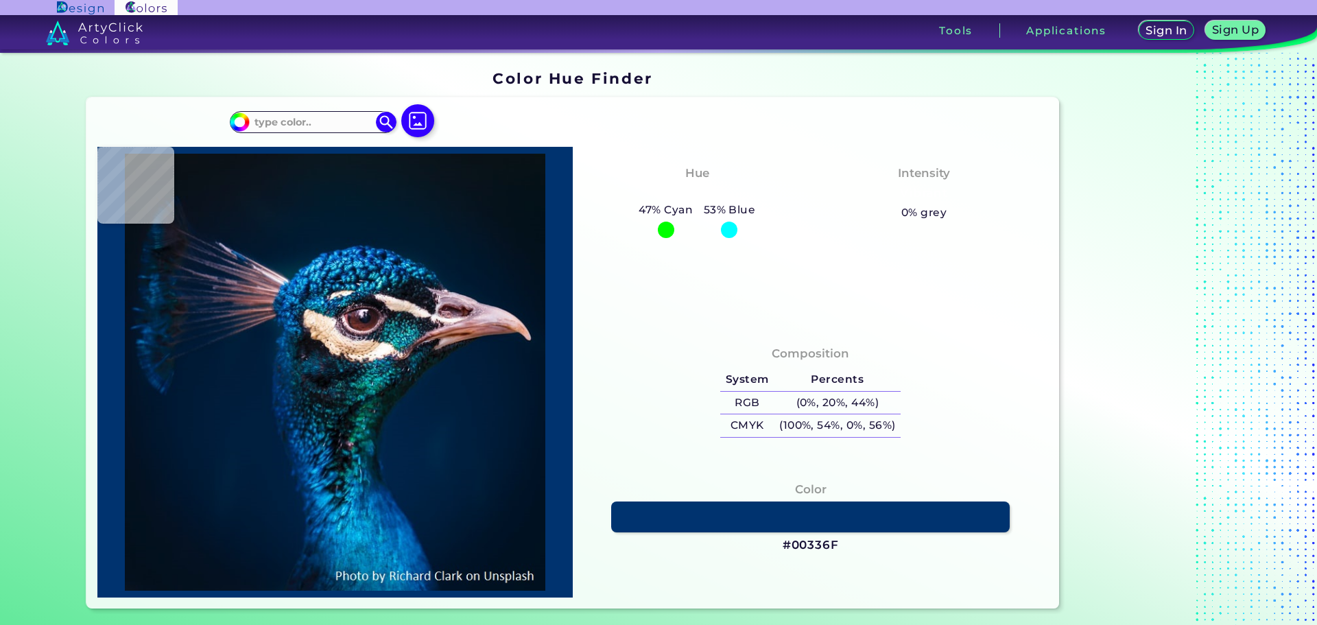
type input "#000000"
type input "#091217"
type input "#0a1117"
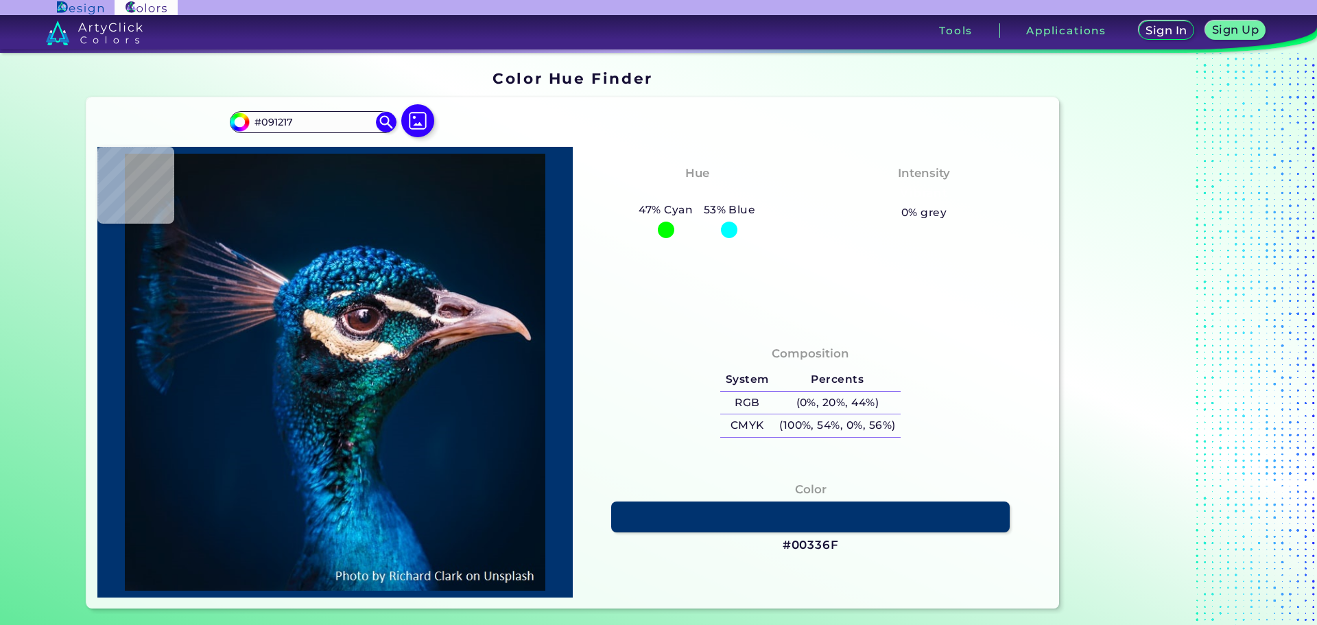
type input "#0A1117"
type input "#091217"
type input "#0a1117"
type input "#0A1117"
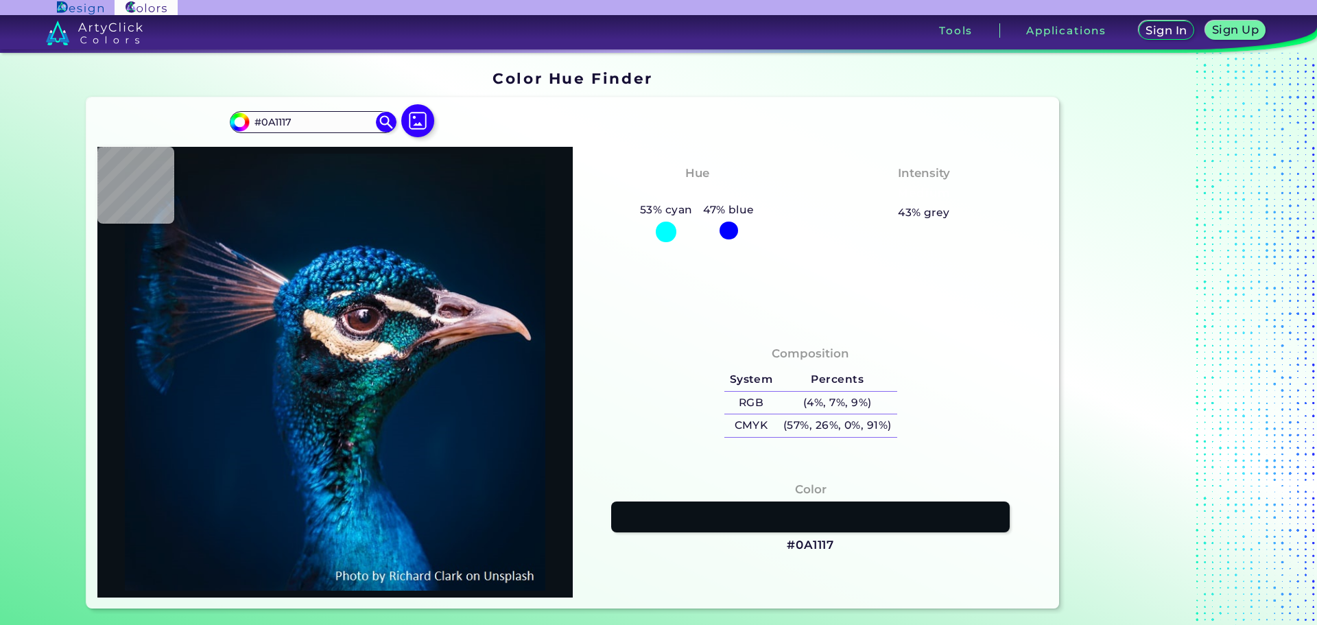
type input "#0a131a"
type input "#0A131A"
type input "#0a151b"
type input "#0A151B"
type input "#0a141d"
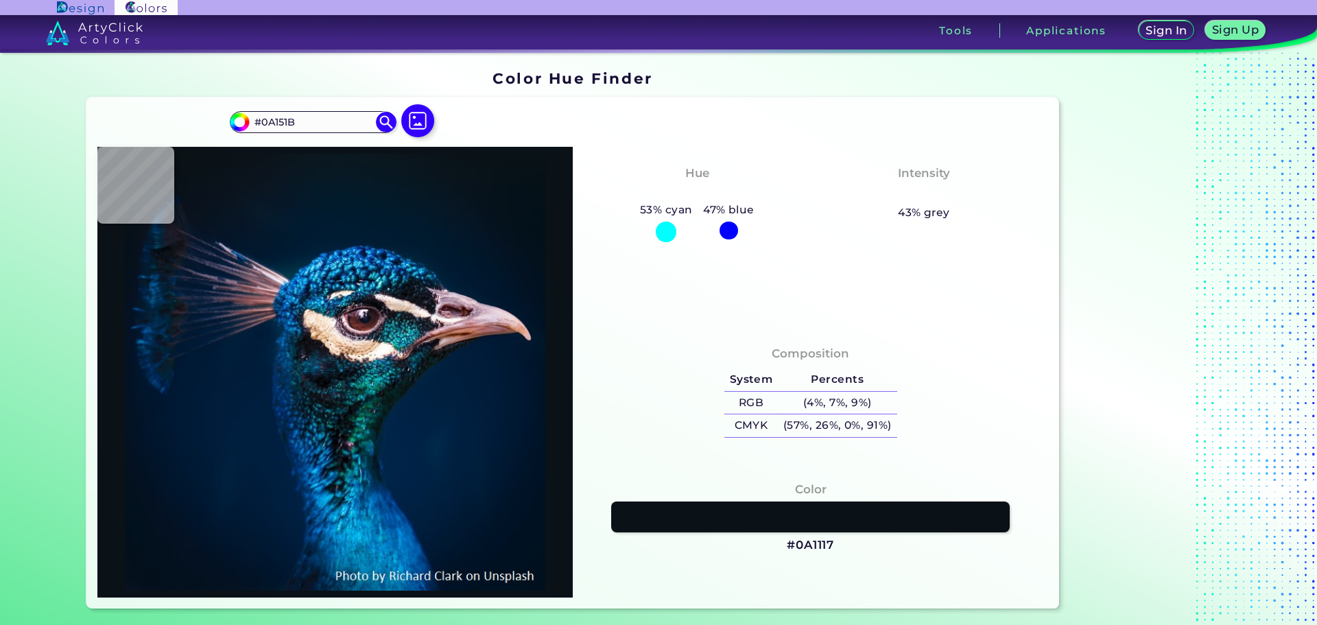
type input "#0A141D"
type input "#0a151e"
type input "#0A151E"
type input "#09161e"
type input "#09161E"
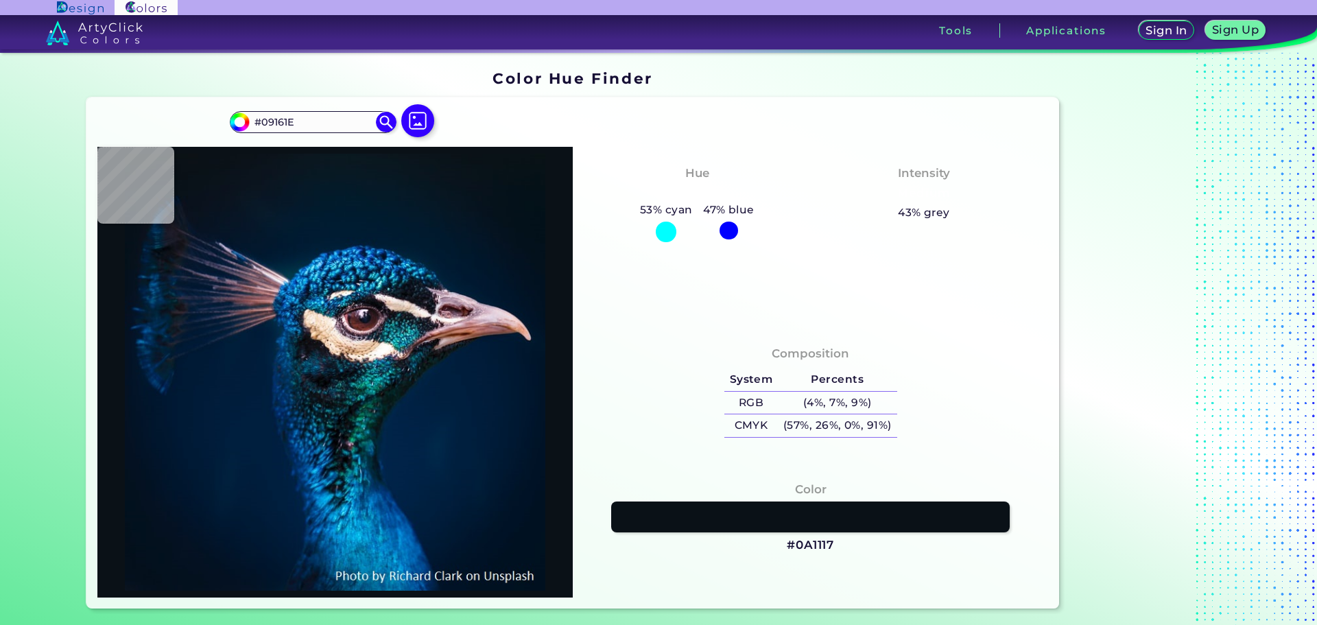
type input "#09181f"
type input "#09181F"
type input "#09171f"
type input "#09171F"
type input "#0a1720"
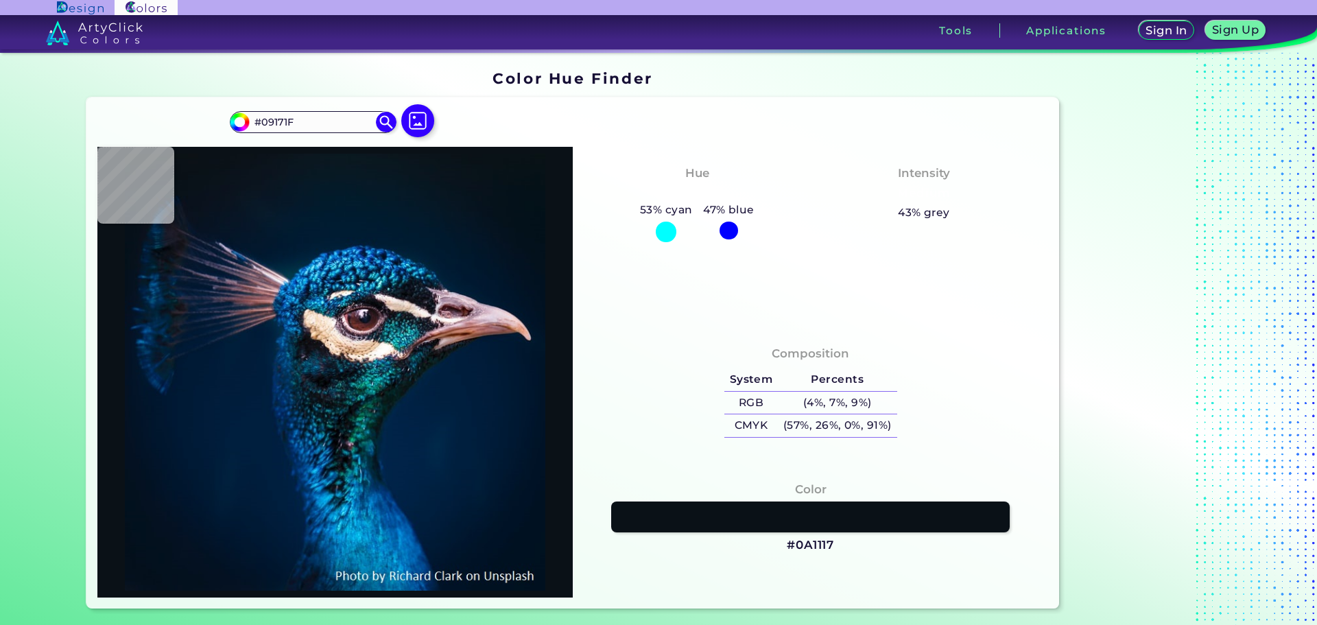
type input "#0A1720"
type input "#091720"
type input "#091621"
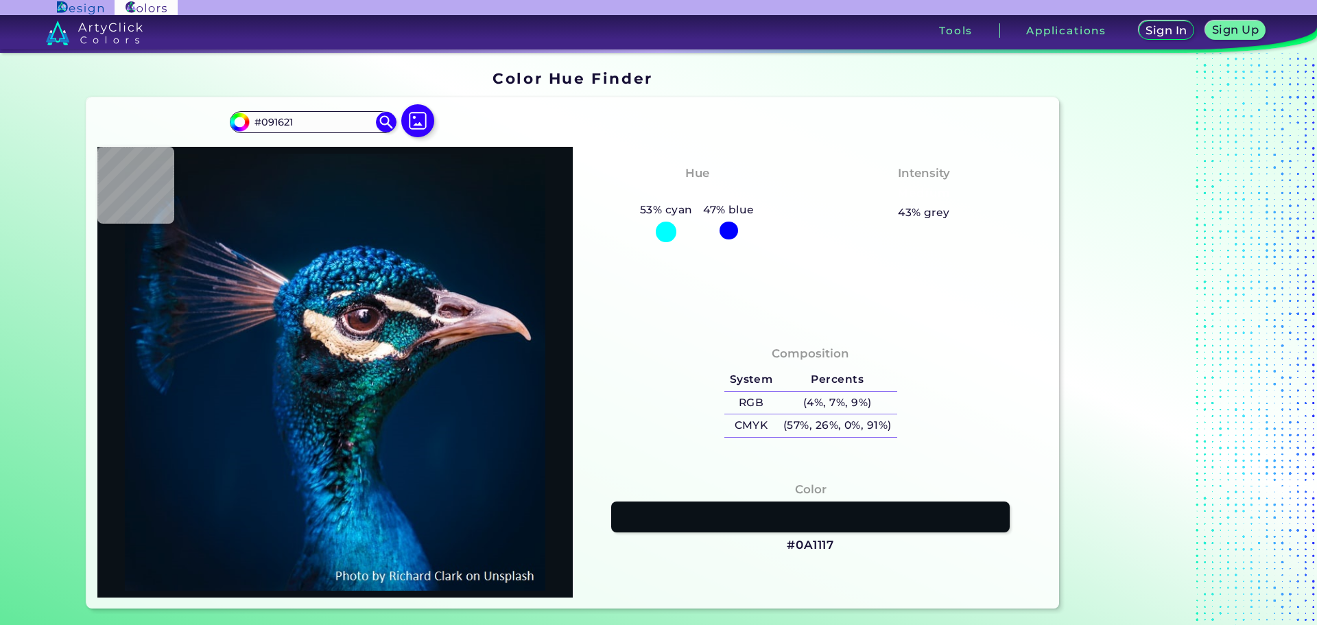
type input "#091722"
type input "#081923"
type input "#0a1823"
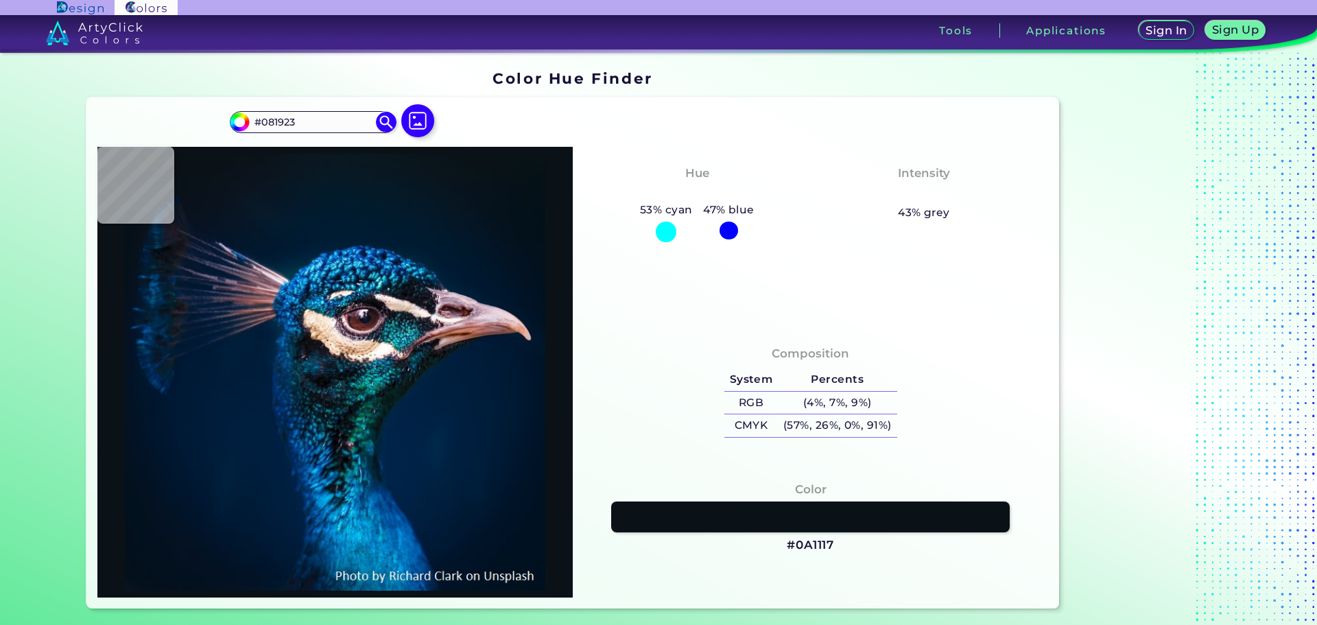
type input "#0A1823"
type input "#0a1822"
type input "#0A1822"
type input "#0a1821"
type input "#0A1821"
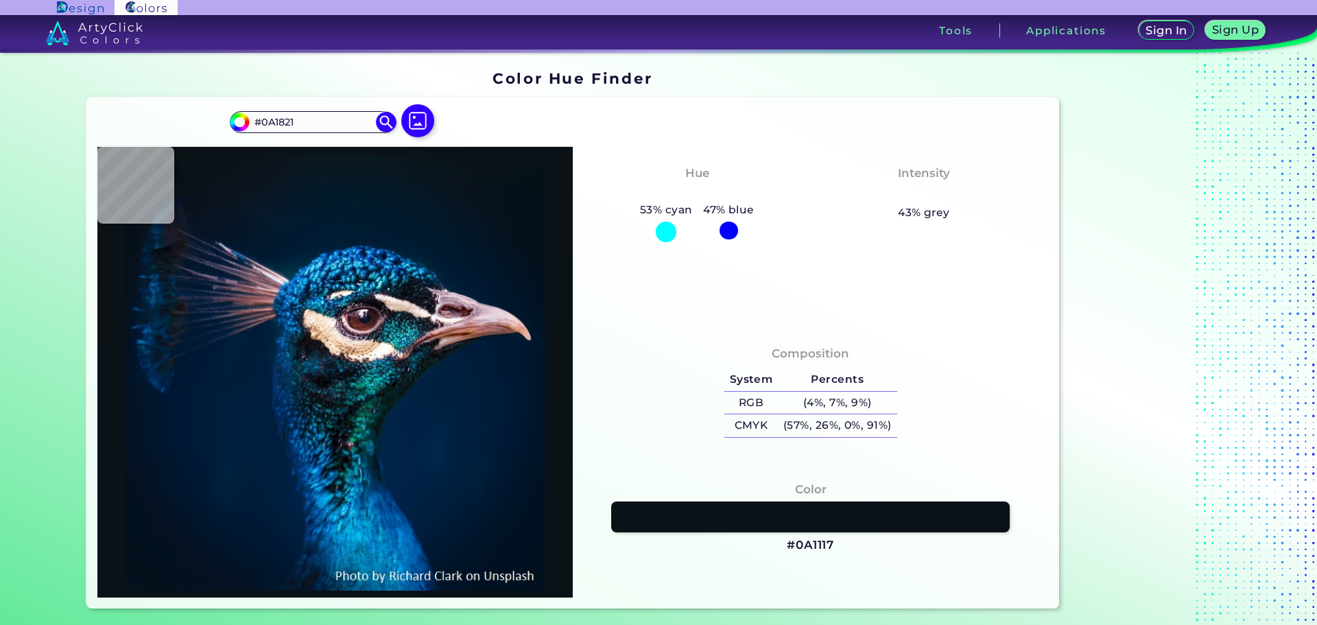
type input "#0a1823"
type input "#0A1823"
type input "#091722"
type input "#0a1722"
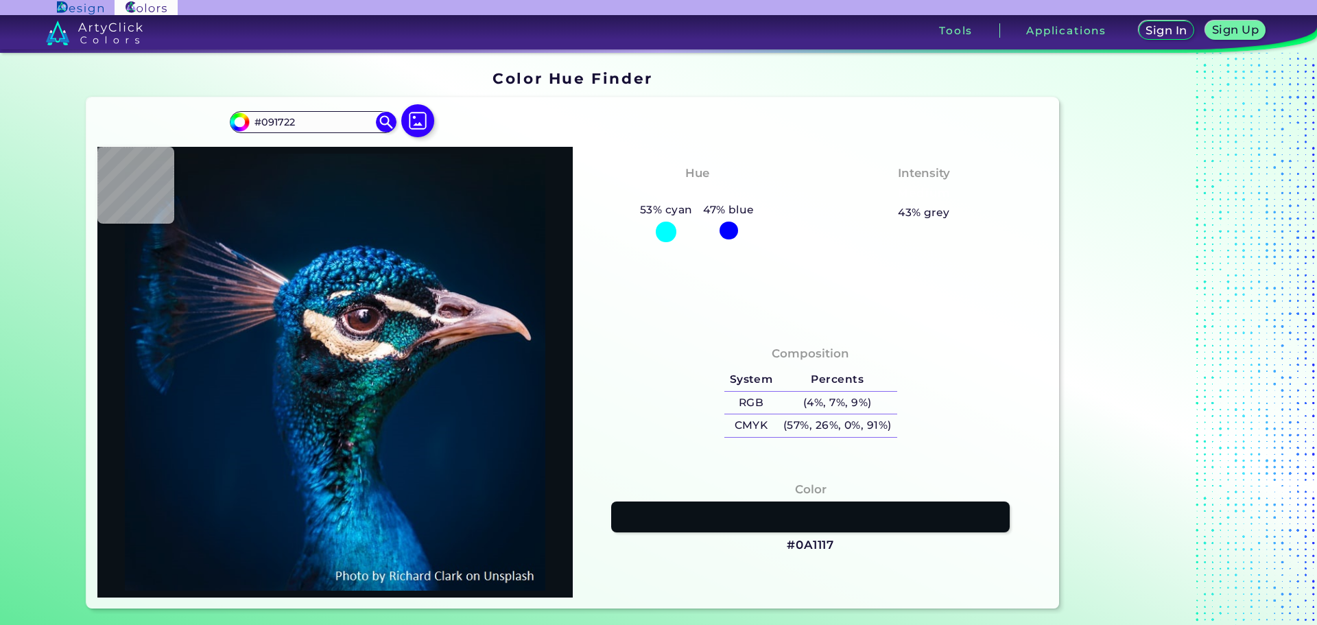
type input "#0A1722"
type input "#0b1723"
type input "#0B1723"
type input "#0a1720"
type input "#0A1720"
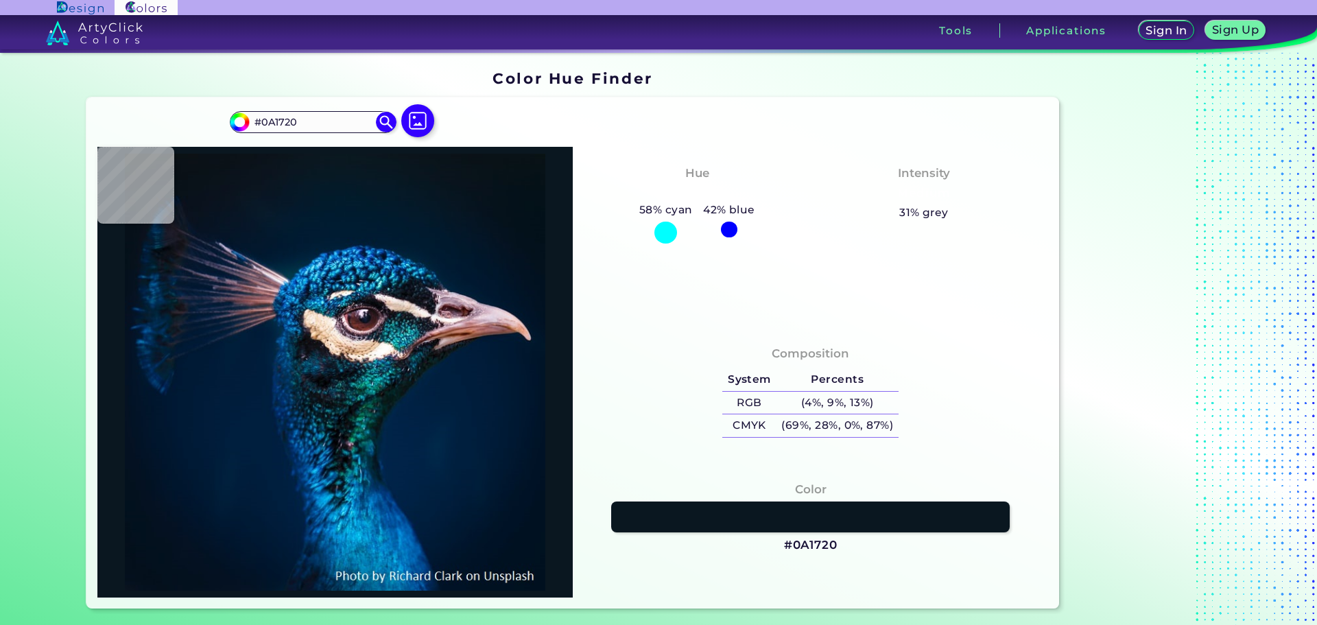
type input "#091721"
type input "#091722"
type input "#071822"
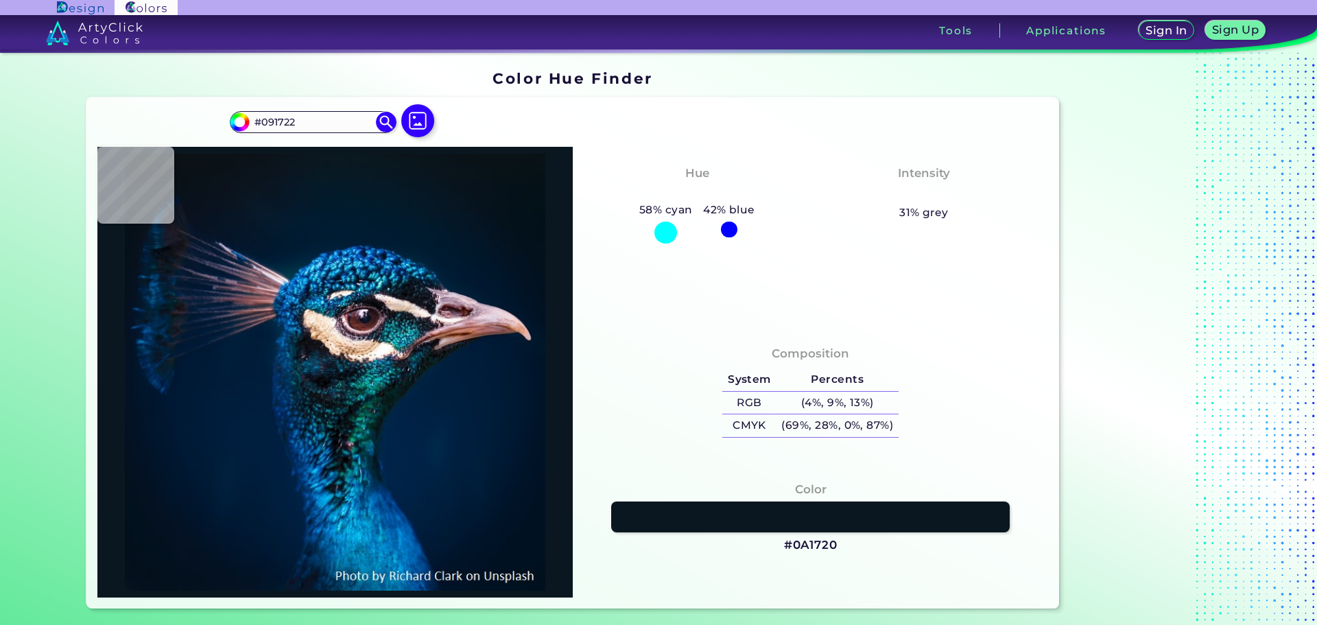
type input "#071822"
type input "#071925"
type input "#061927"
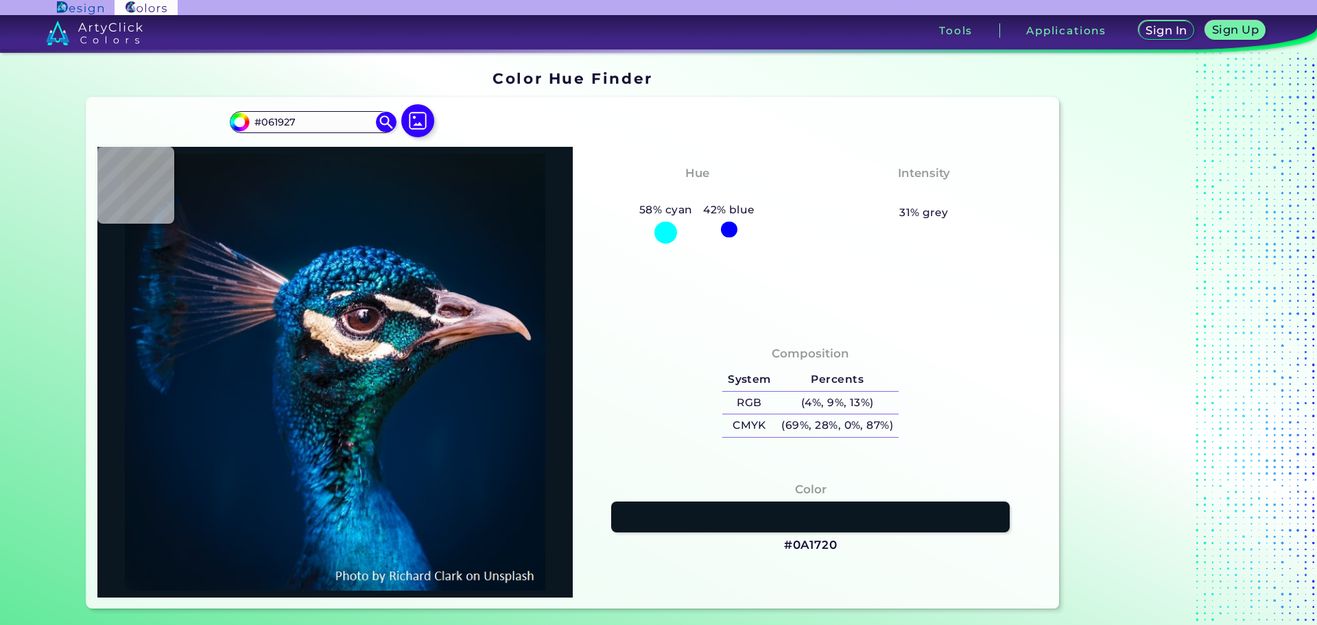
type input "#051928"
type input "#031a28"
type input "#031A28"
type input "#04192a"
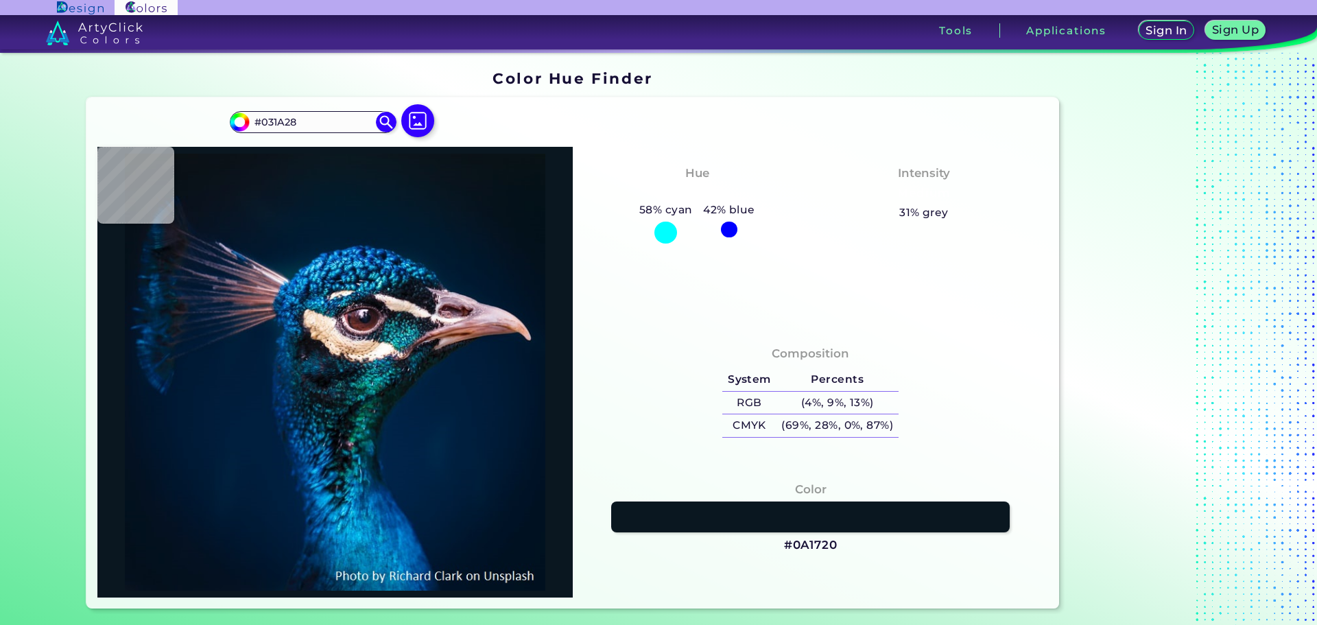
type input "#04192A"
type input "#031a2c"
type input "#031A2C"
type input "#011b2c"
type input "#011B2C"
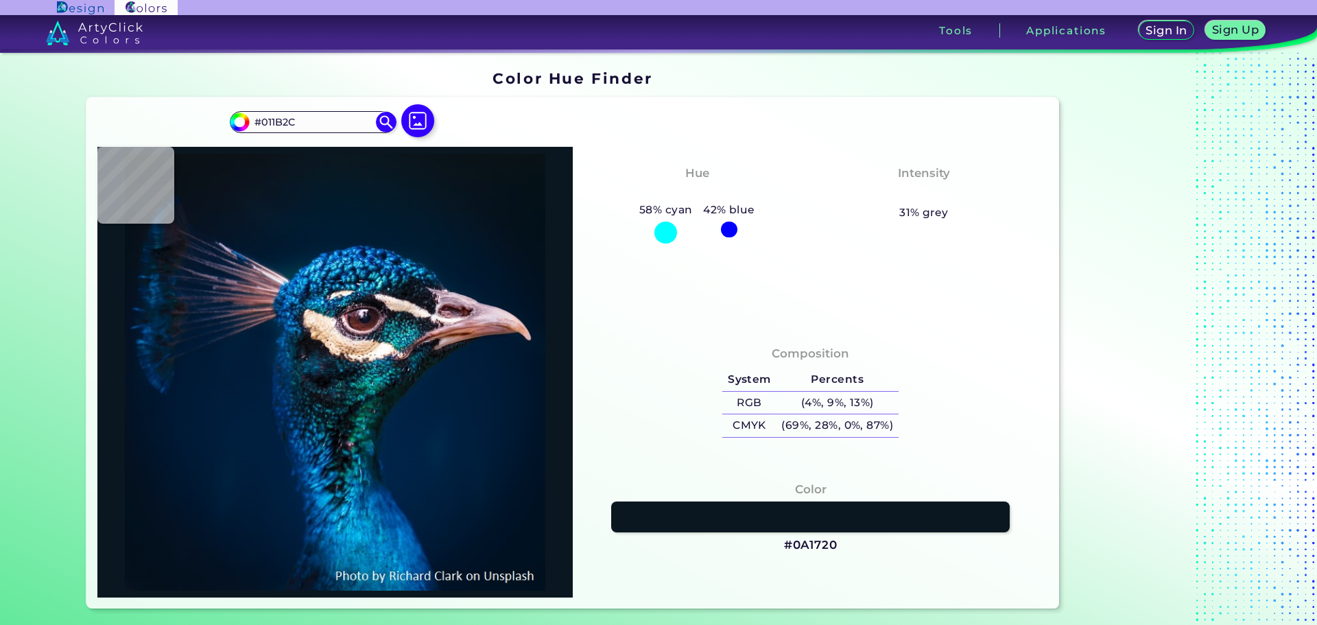
type input "#011a2e"
type input "#011A2E"
type input "#001b30"
type input "#001B30"
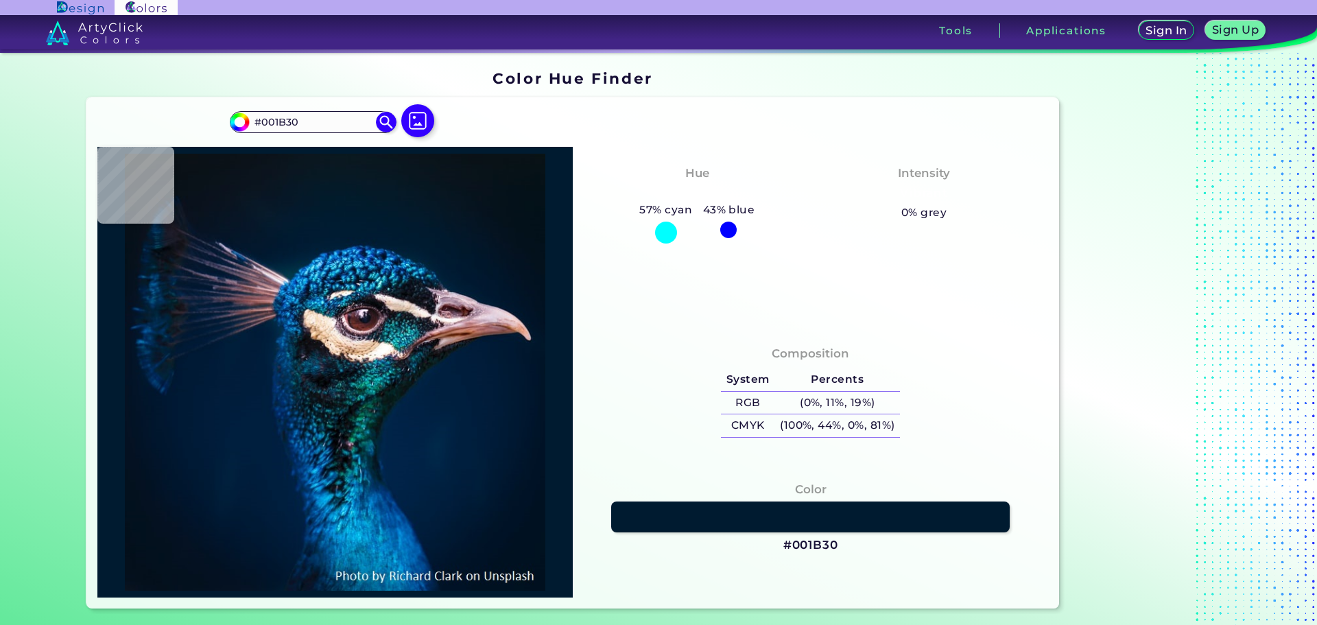
type input "#001c31"
type input "#001C31"
type input "#001c32"
type input "#001C32"
type input "#001c34"
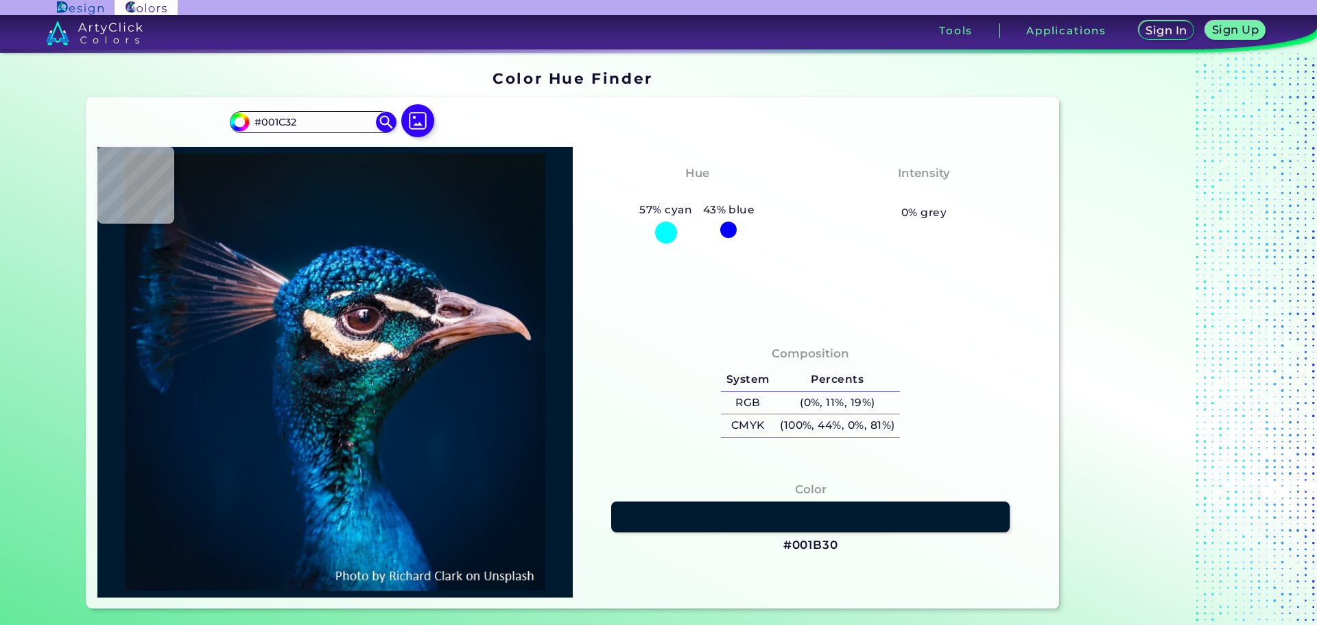
type input "#001C34"
type input "#031b36"
type input "#031B36"
type input "#011e3b"
type input "#011E3B"
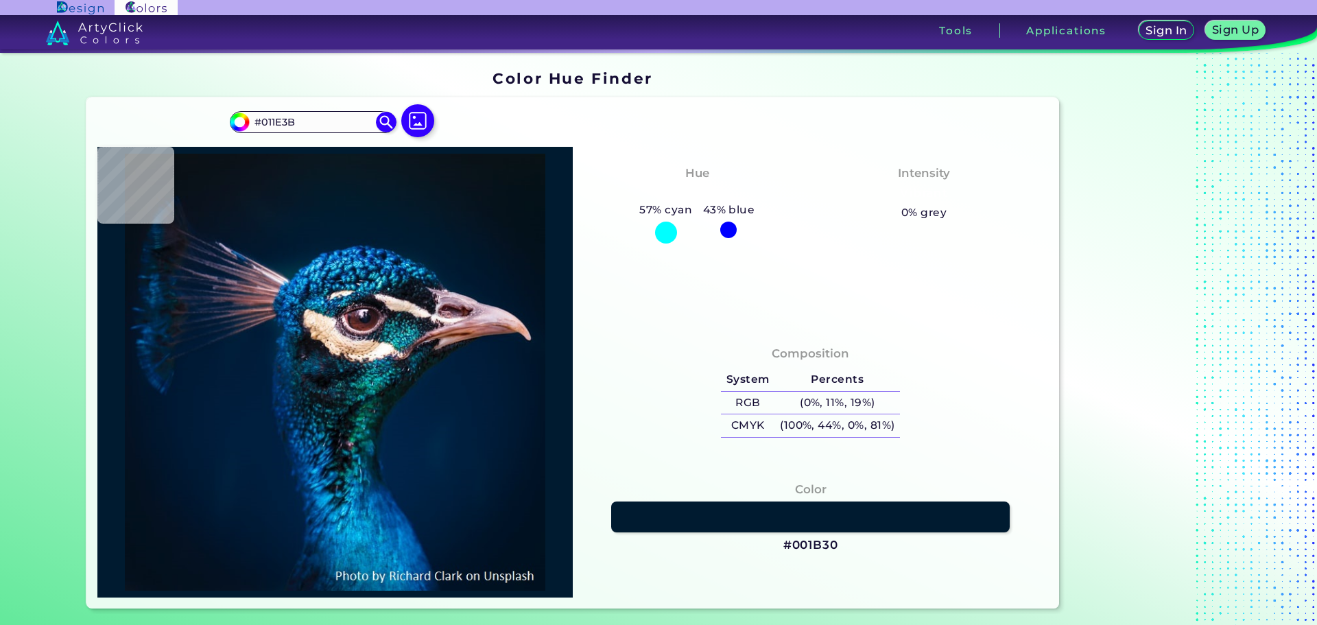
type input "#043079"
type input "#053d95"
type input "#053D95"
type input "#08285c"
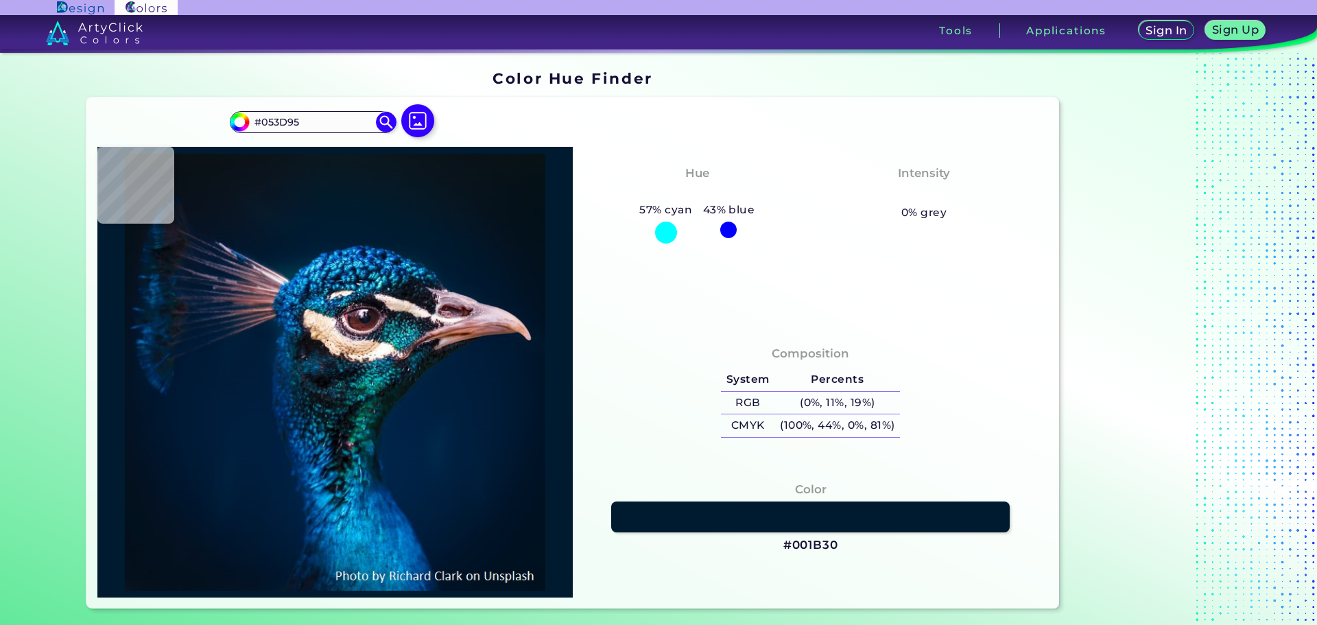
type input "#08285C"
type input "#0254b5"
type input "#0254B5"
type input "#023268"
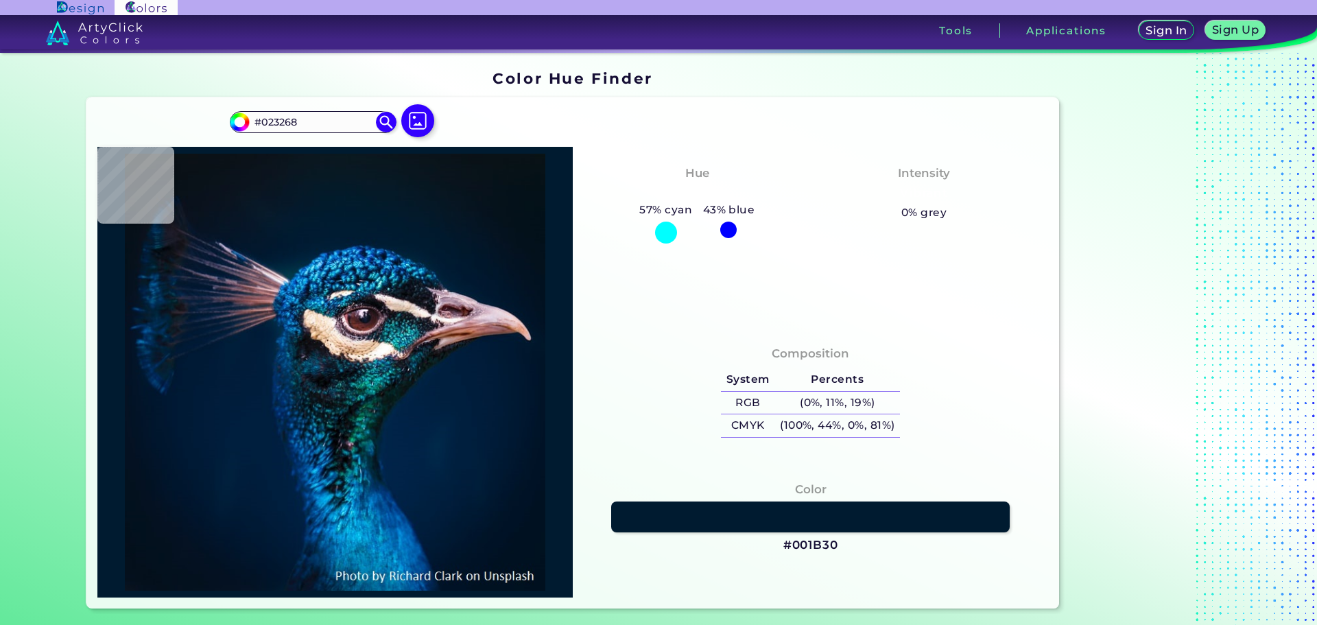
type input "#024b83"
type input "#024B83"
type input "#001a41"
type input "#001A41"
type input "#002c5a"
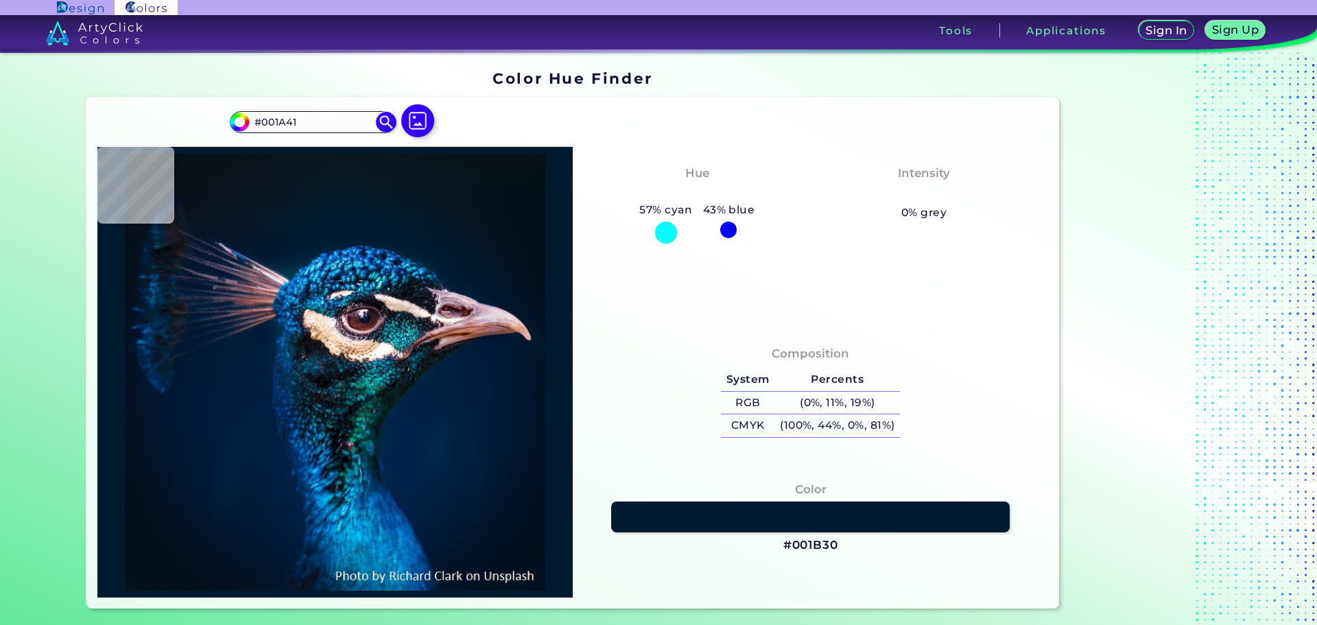
type input "#002C5A"
type input "#015998"
type input "#13497f"
type input "#13497F"
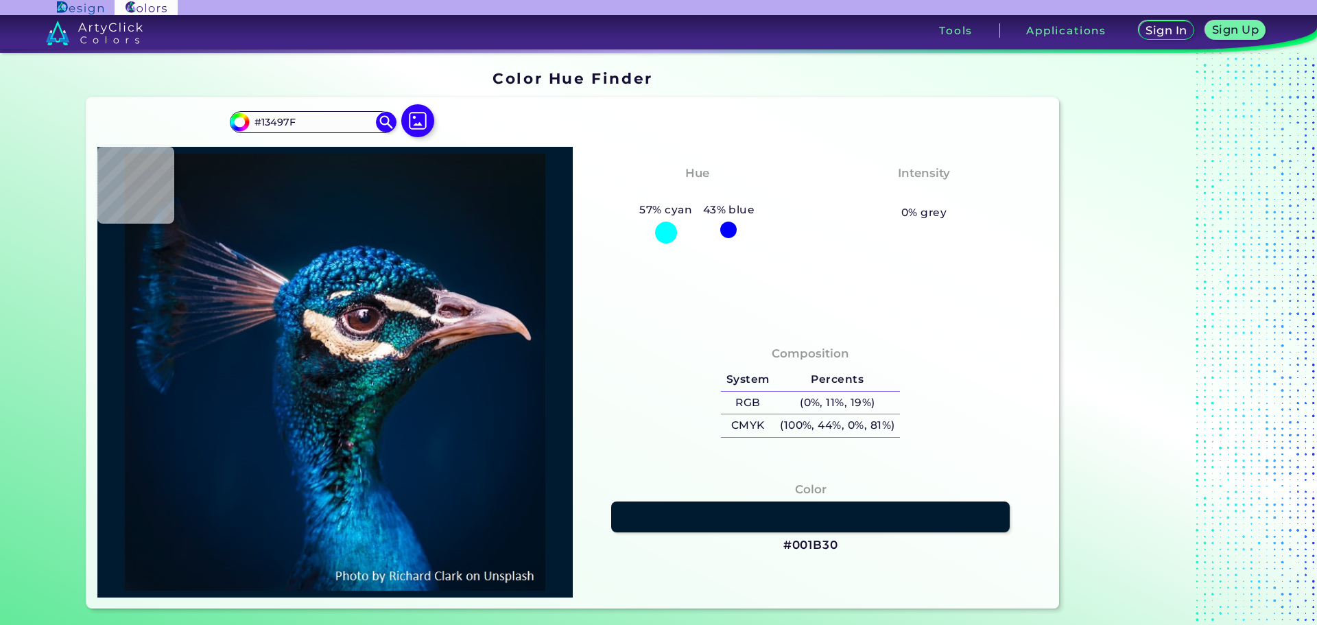
type input "#002147"
type input "#0b204f"
type input "#0B204F"
type input "#02132b"
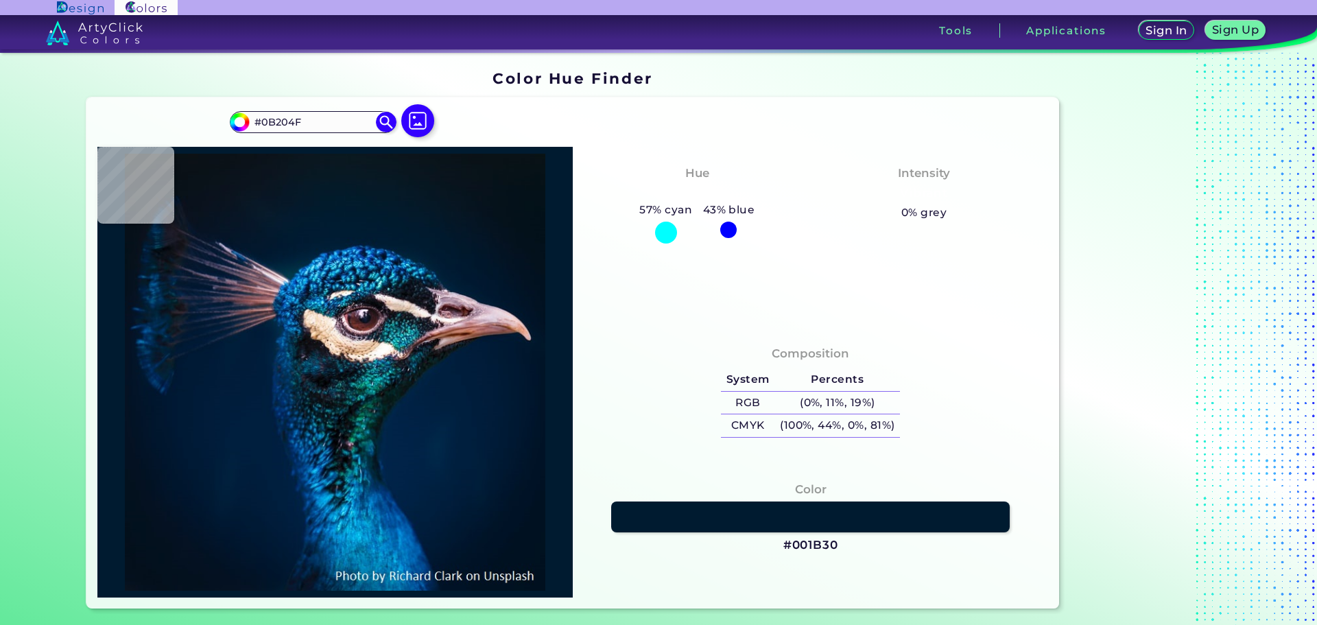
type input "#02132B"
type input "#003657"
type input "#43a7dd"
type input "#43A7DD"
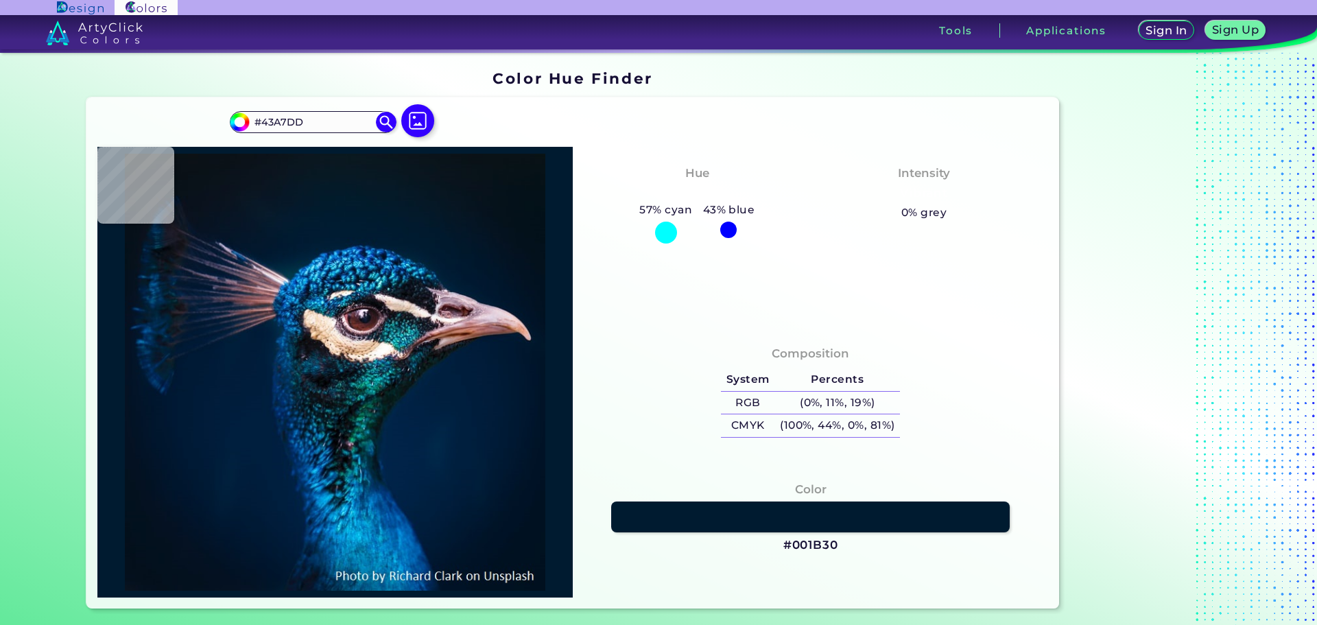
type input "#0266a6"
type input "#0266A6"
type input "#00326f"
type input "#00326F"
type input "#00316a"
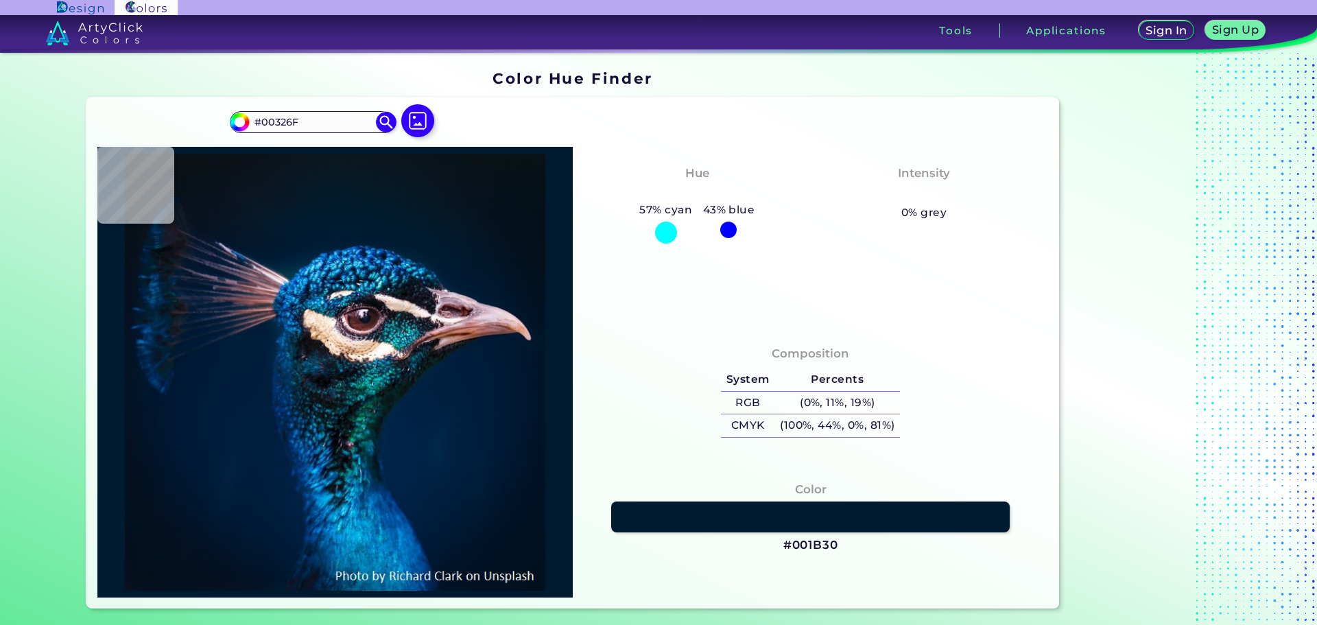
type input "#00316A"
type input "#002f69"
type input "#002F69"
type input "#003d74"
type input "#003D74"
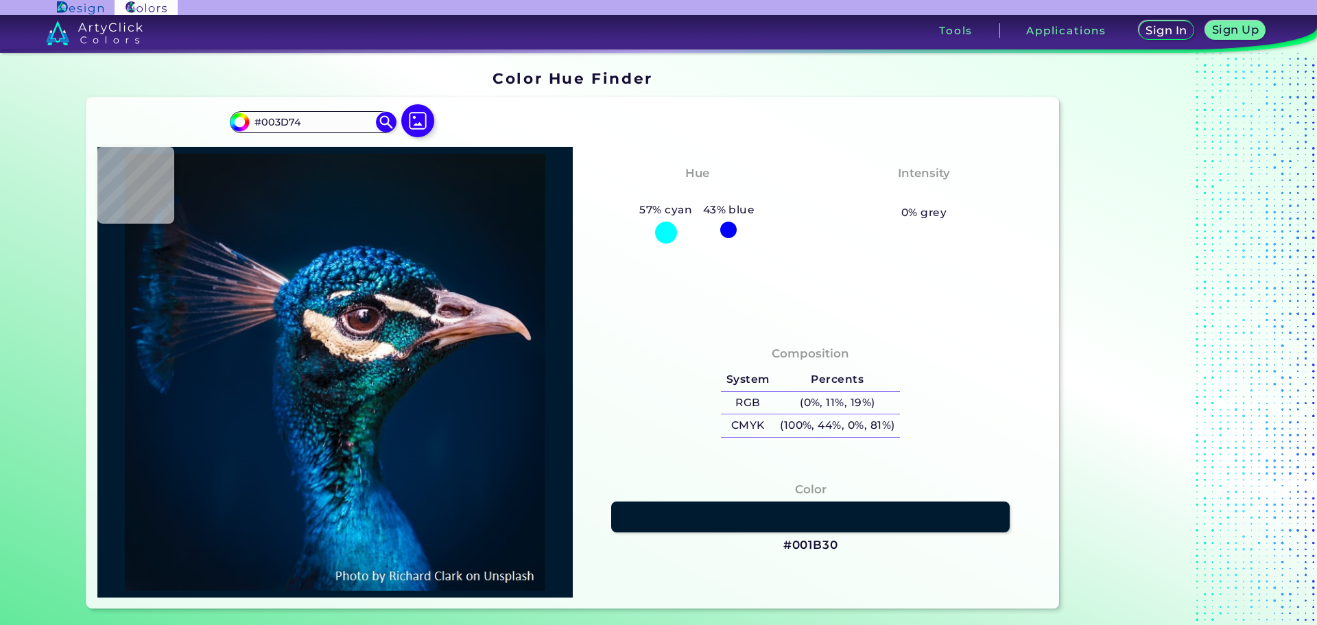
type input "#02558d"
type input "#02558D"
type input "#05769f"
type input "#05769F"
type input "#057a9f"
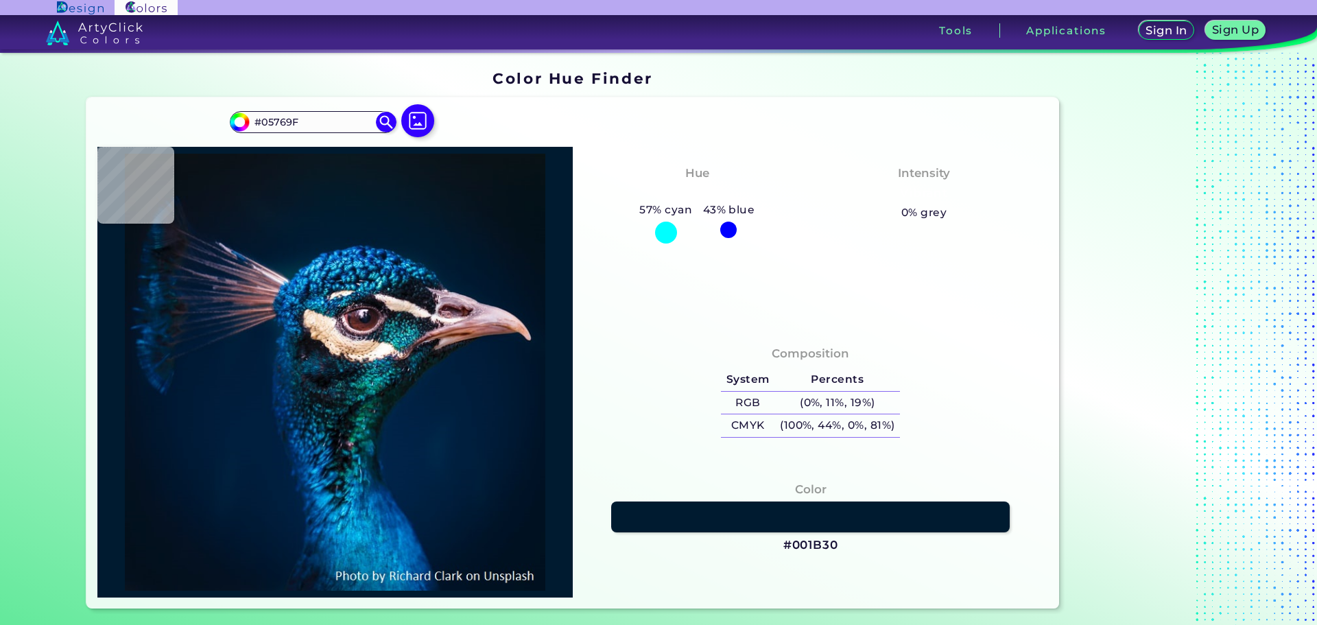
type input "#057A9F"
type input "#005170"
type input "#12749c"
type input "#12749C"
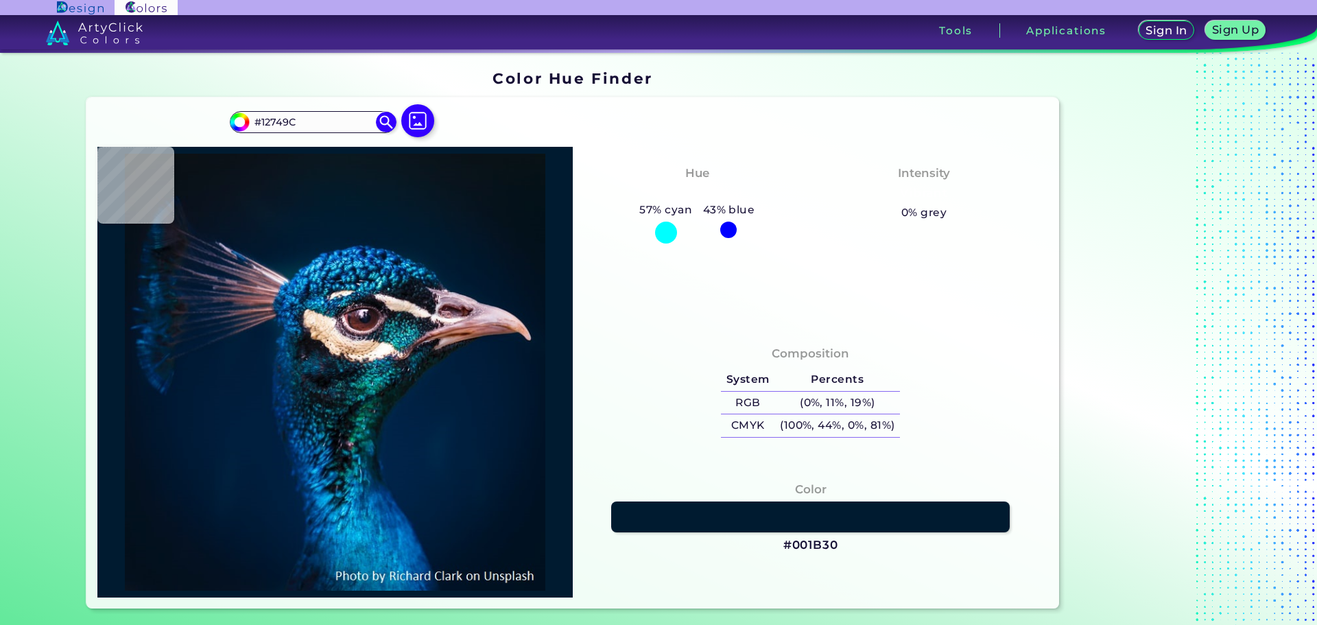
type input "#1eb3dd"
type input "#1EB3DD"
type input "#005b8b"
type input "#005B8B"
type input "#002e54"
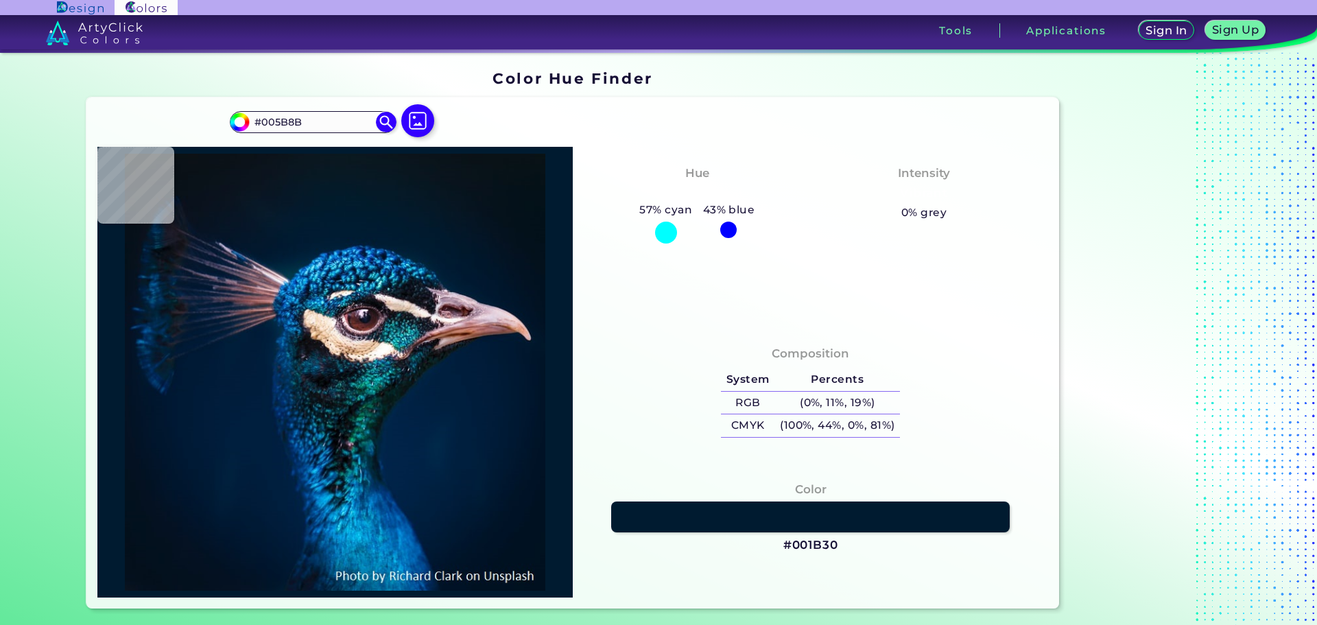
type input "#002E54"
type input "#046091"
type input "#2abbce"
type input "#2ABBCE"
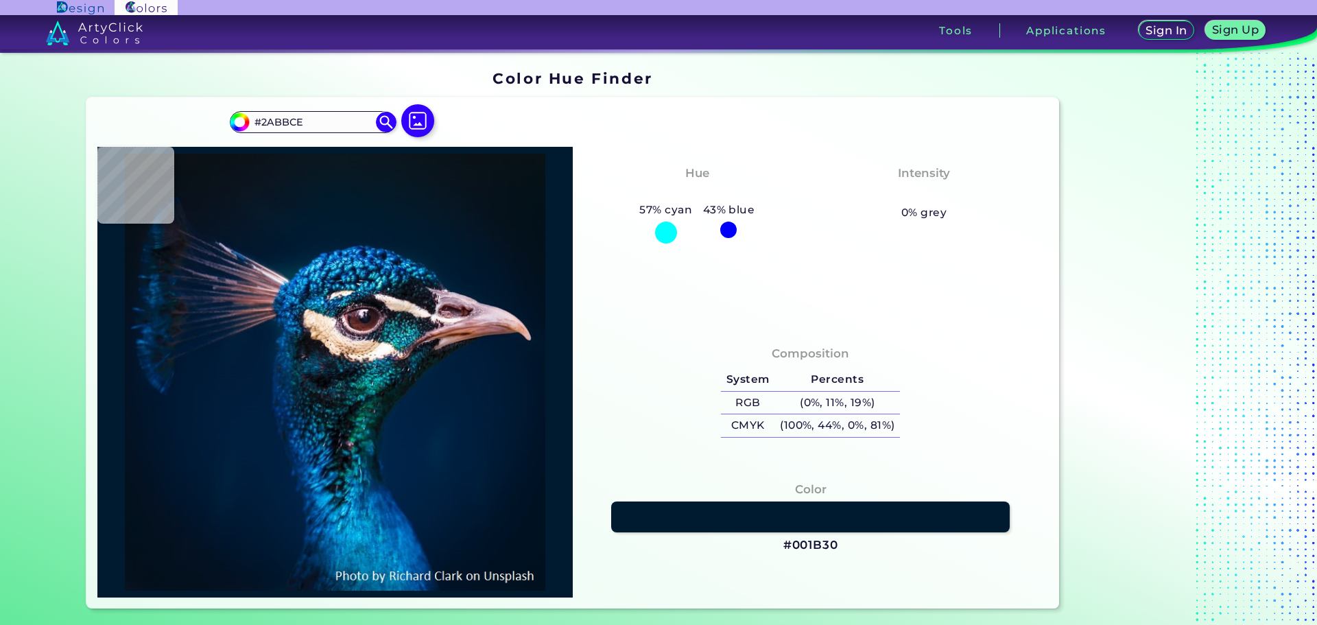
type input "#003157"
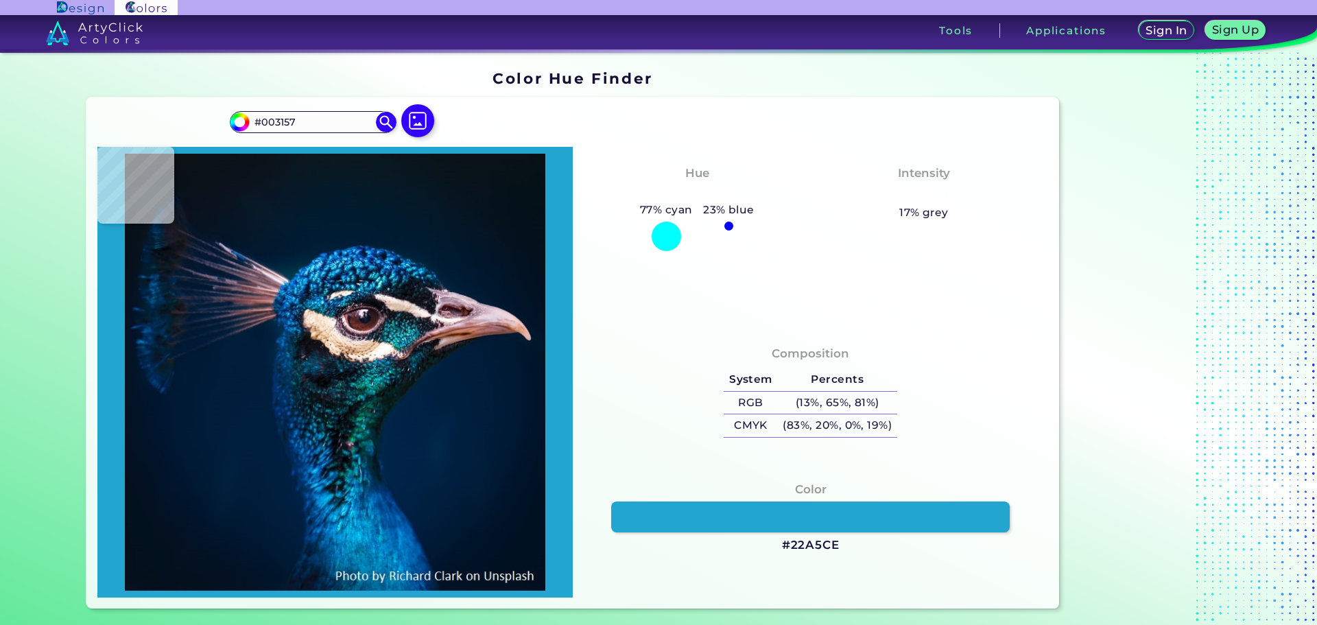
type input "#22a5ce"
type input "#22A5CE"
type input "#033162"
type input "#062f5c"
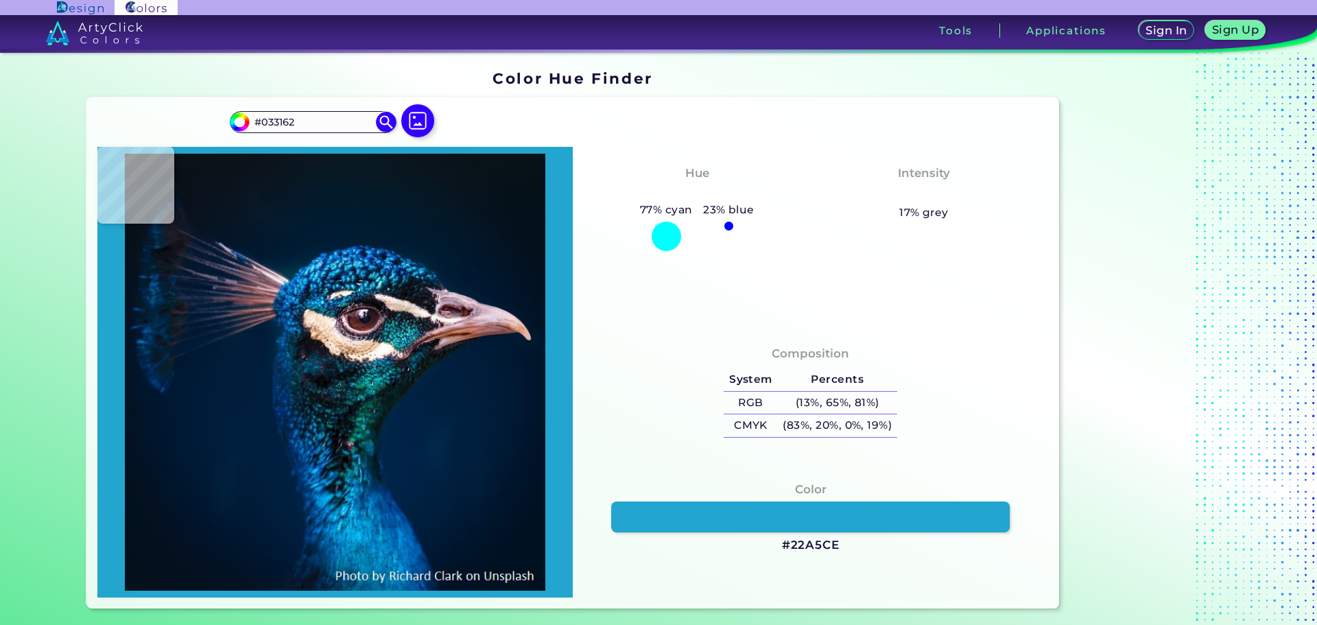
type input "#062F5C"
type input "#001840"
type input "#0a3b66"
type input "#0A3B66"
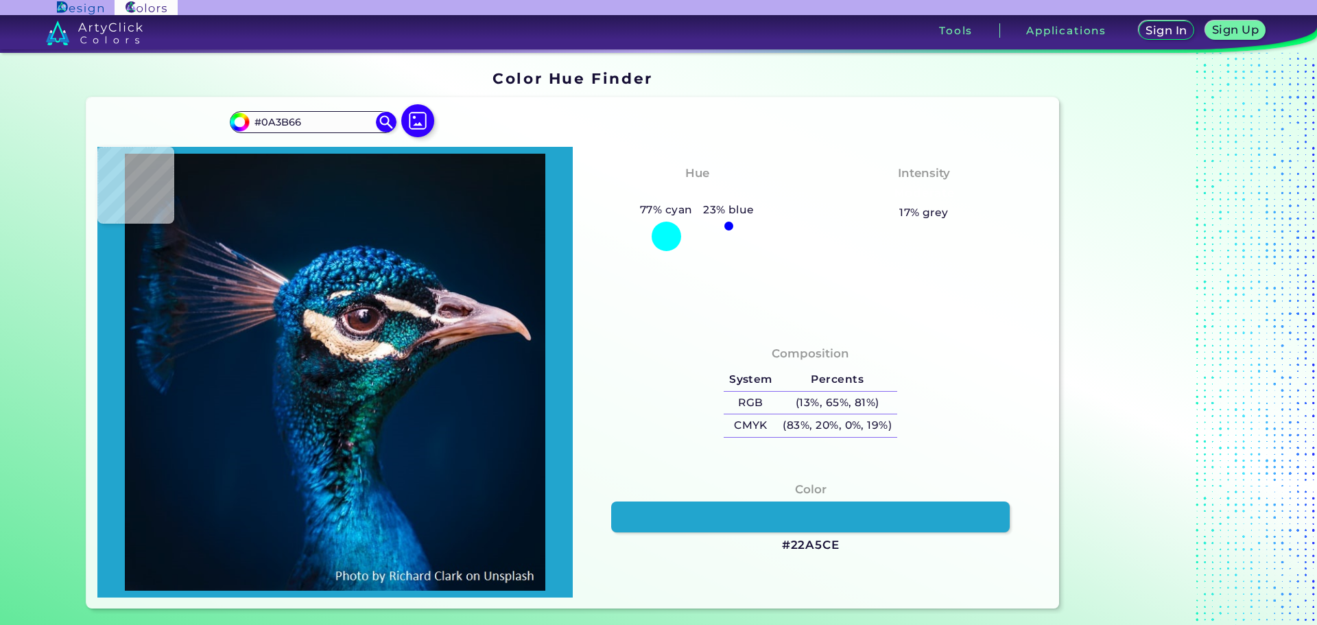
type input "#0e5f95"
type input "#0E5F95"
type input "#00437f"
type input "#00437F"
type input "#013f77"
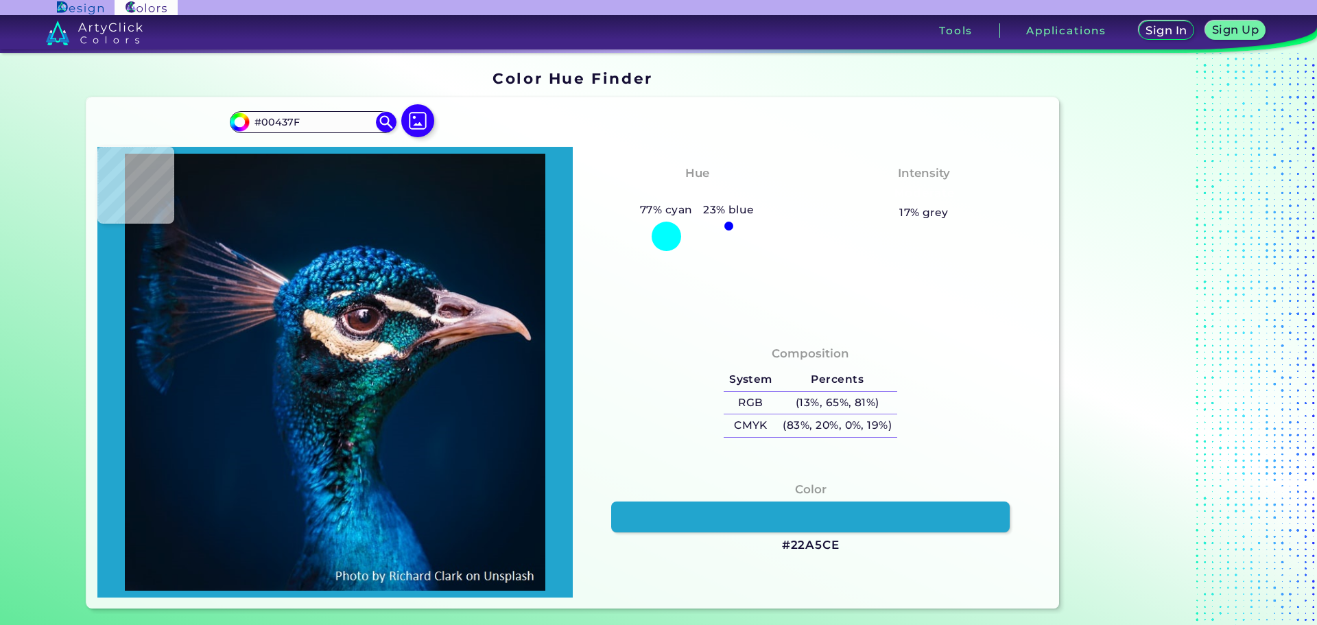
type input "#013F77"
type input "#1c4870"
type input "#1C4870"
type input "#12365b"
type input "#12365B"
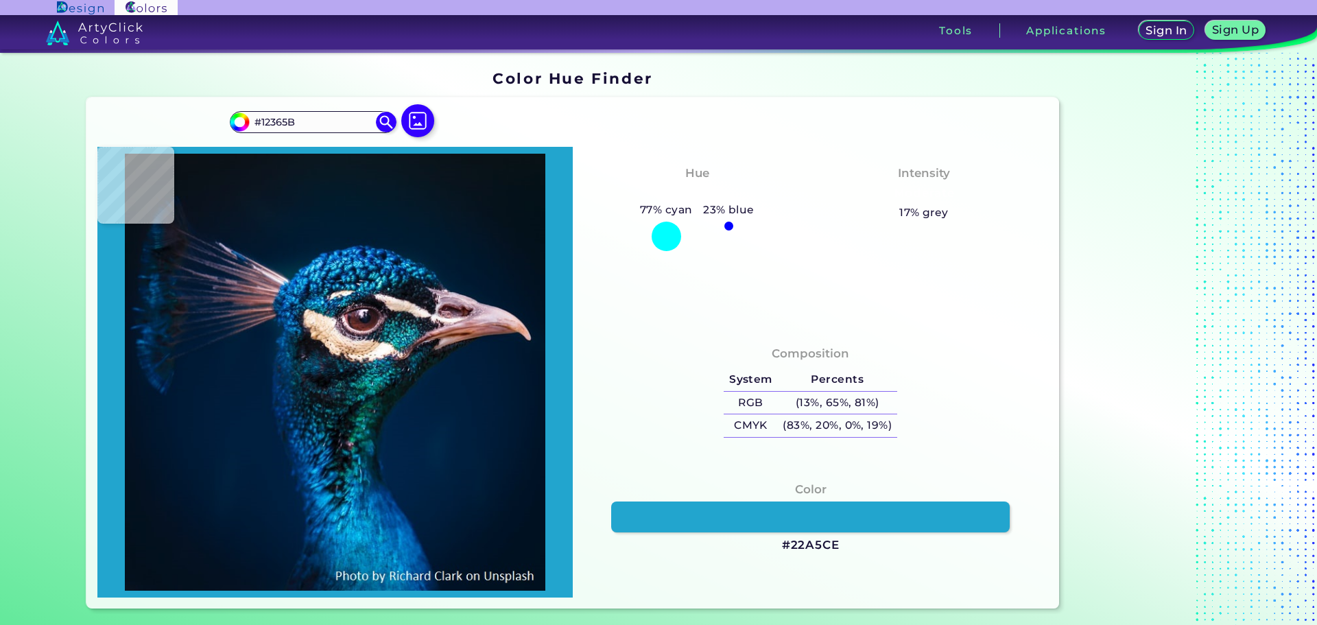
type input "#03254b"
type input "#03254B"
type input "#1d4775"
type input "#1D4775"
type input "#084f91"
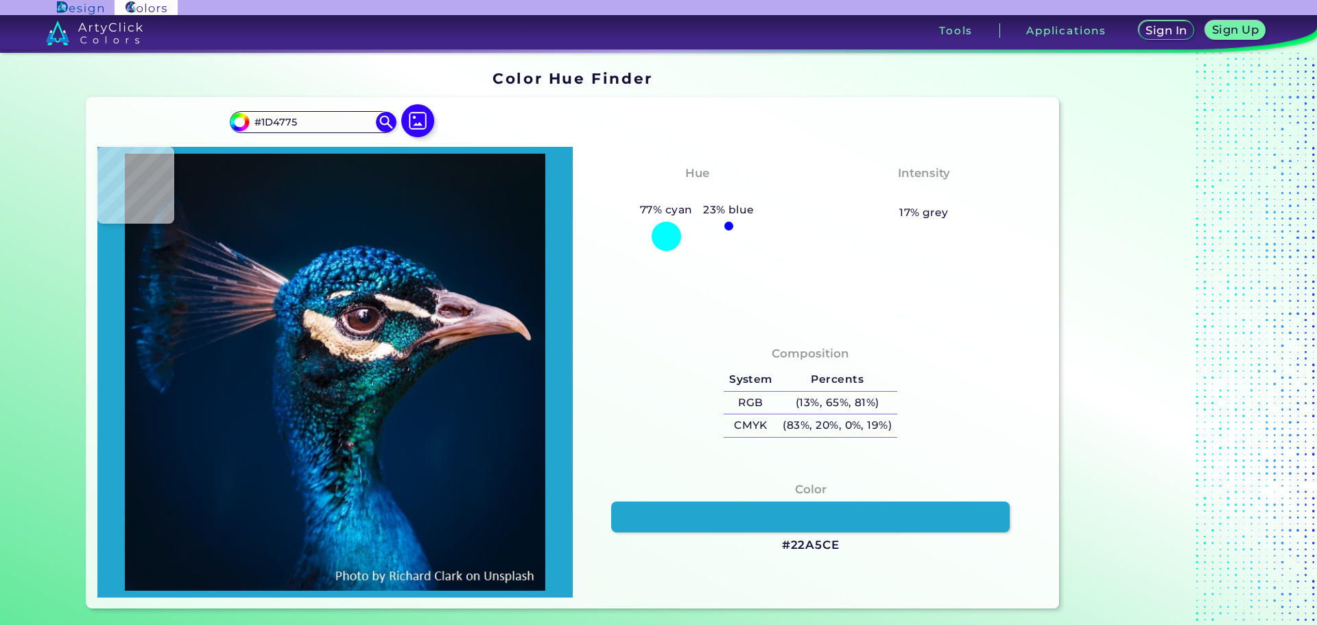
type input "#084F91"
type input "#2383bc"
type input "#2383BC"
type input "#003e73"
type input "#003E73"
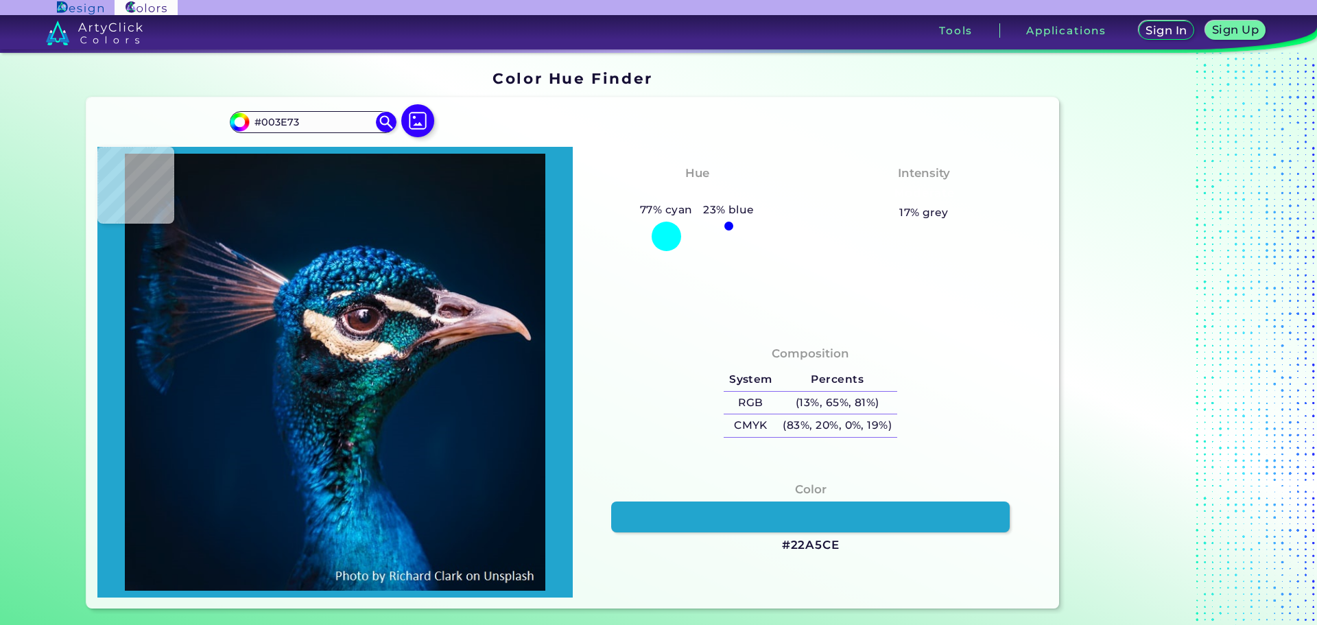
type input "#145f8e"
type input "#145F8E"
type input "#011839"
type input "#1b7aaa"
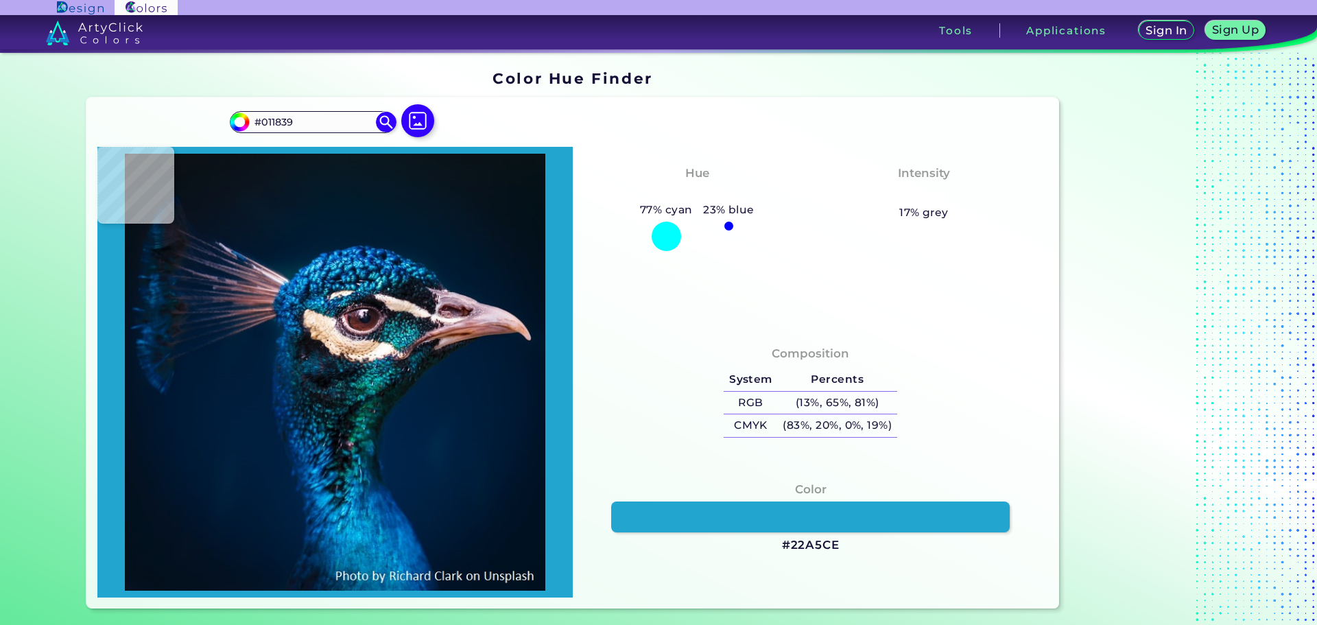
type input "#1B7AAA"
type input "#036b98"
type input "#036B98"
type input "#3bbcee"
type input "#3BBCEE"
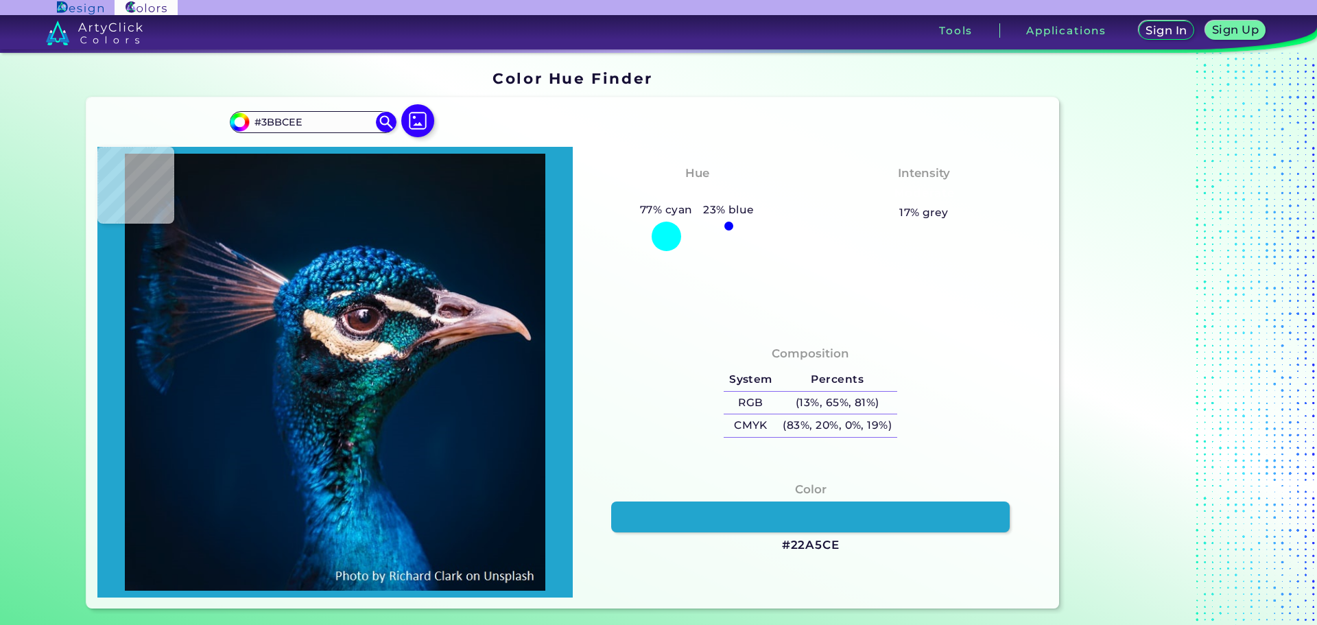
type input "#003a72"
type input "#003A72"
type input "#3dbbe2"
type input "#3DBBE2"
type input "#045ba3"
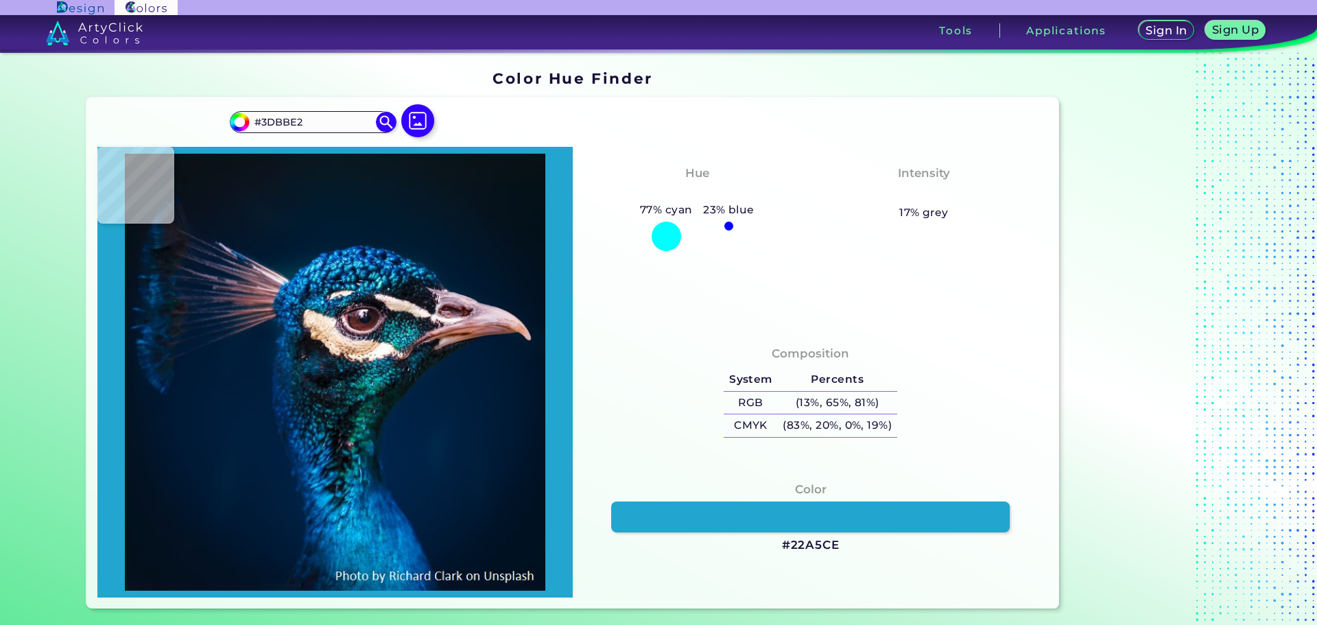
type input "#045BA3"
type input "#012a40"
type input "#012A40"
type input "#002840"
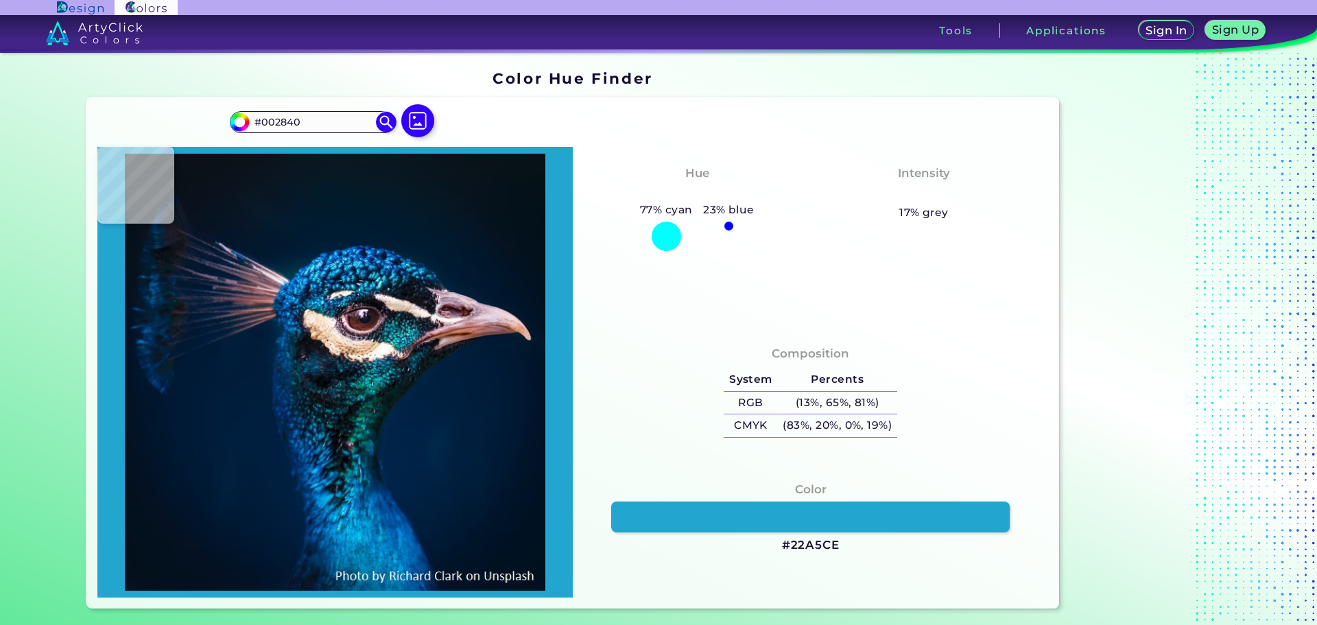
type input "#00243a"
type input "#00243A"
type input "#00223c"
type input "#00223C"
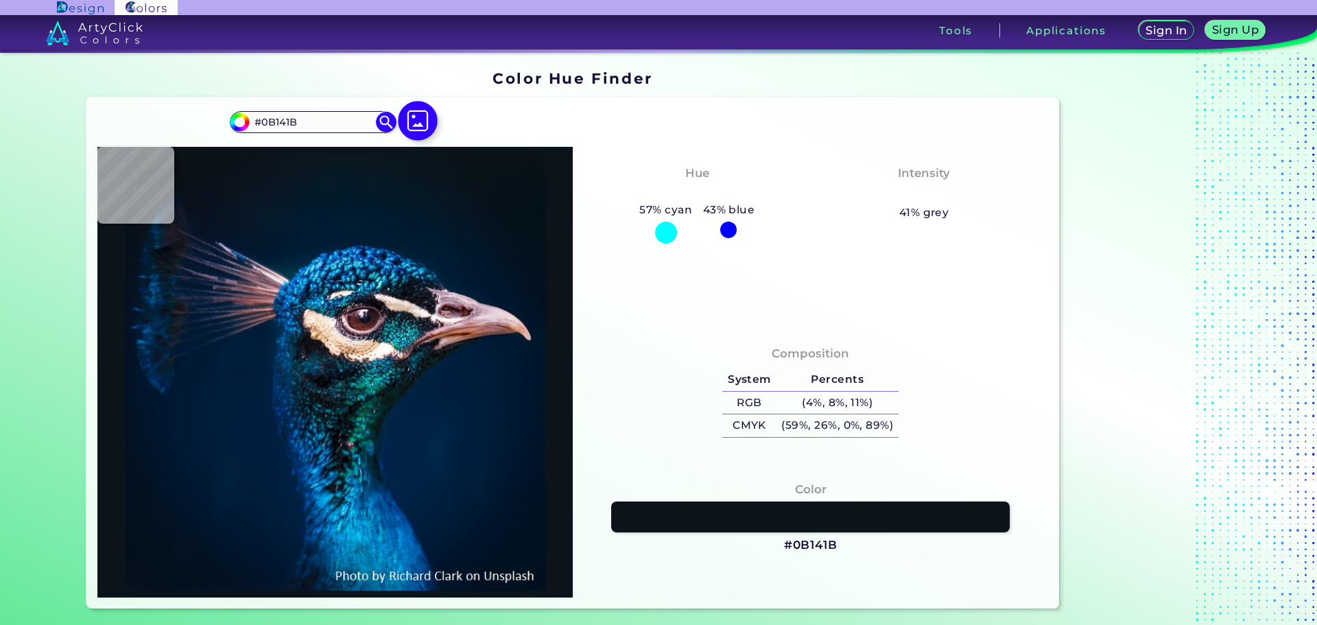
click at [414, 117] on img at bounding box center [418, 122] width 40 height 40
click at [0, 0] on input "file" at bounding box center [0, 0] width 0 height 0
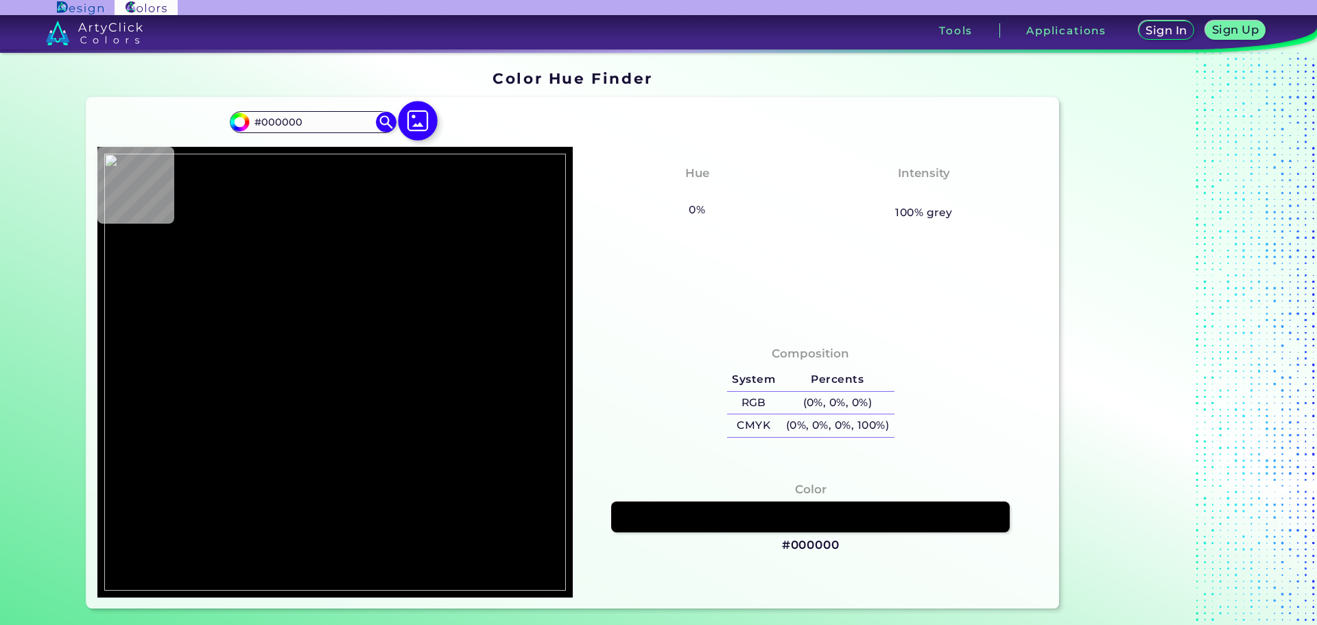
click at [427, 121] on img at bounding box center [418, 122] width 40 height 40
click at [0, 0] on input "file" at bounding box center [0, 0] width 0 height 0
click at [414, 117] on img at bounding box center [418, 122] width 40 height 40
click at [0, 0] on input "file" at bounding box center [0, 0] width 0 height 0
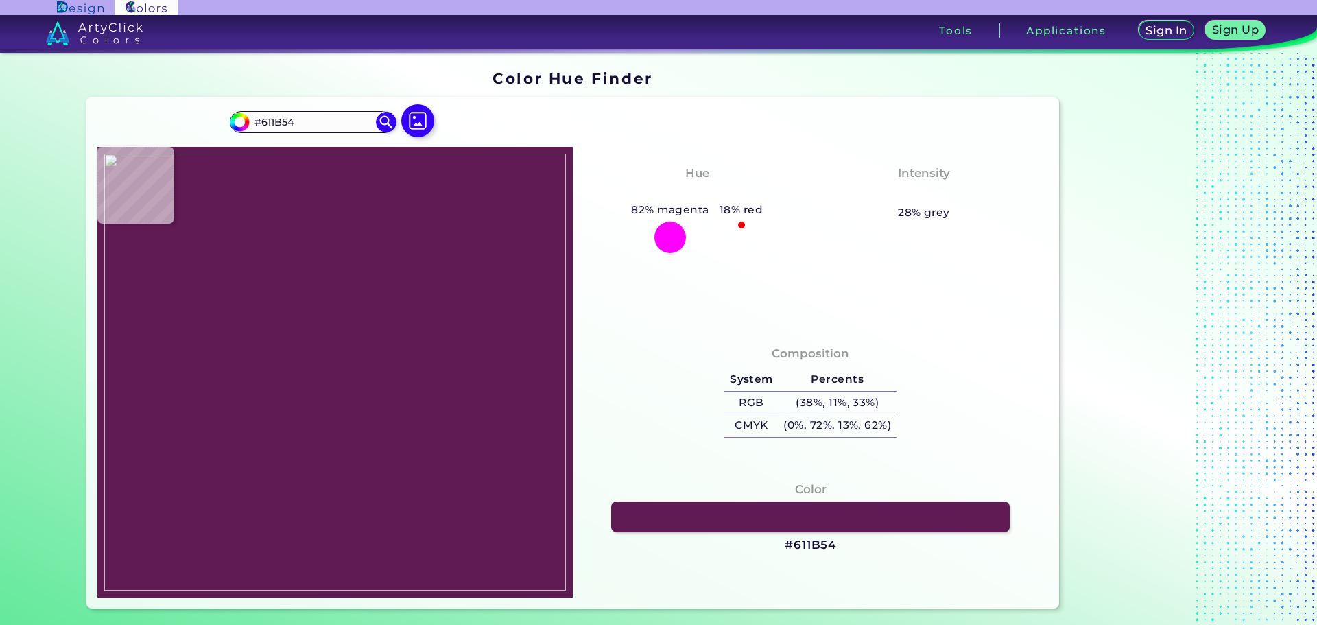
click at [377, 329] on img at bounding box center [335, 372] width 462 height 437
click at [423, 129] on img at bounding box center [418, 122] width 40 height 40
click at [0, 0] on input "file" at bounding box center [0, 0] width 0 height 0
click at [366, 321] on img at bounding box center [335, 372] width 462 height 437
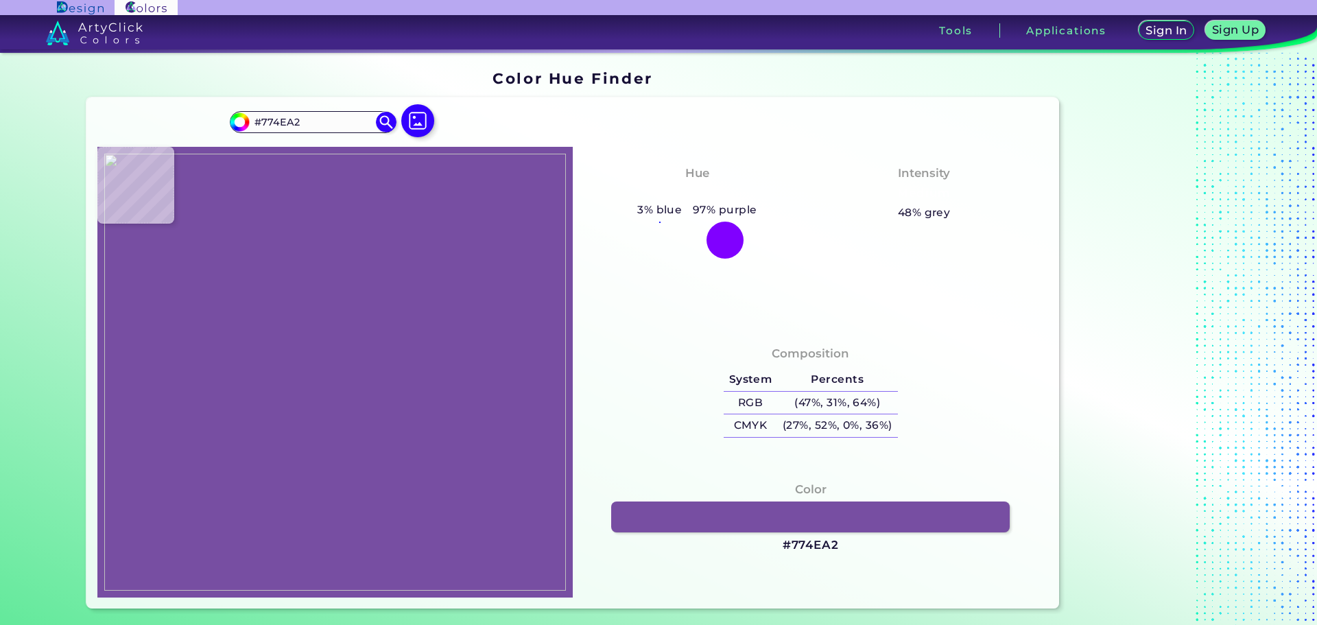
click at [366, 322] on img at bounding box center [335, 372] width 462 height 437
click at [804, 508] on link at bounding box center [810, 517] width 403 height 32
